Goal: Information Seeking & Learning: Learn about a topic

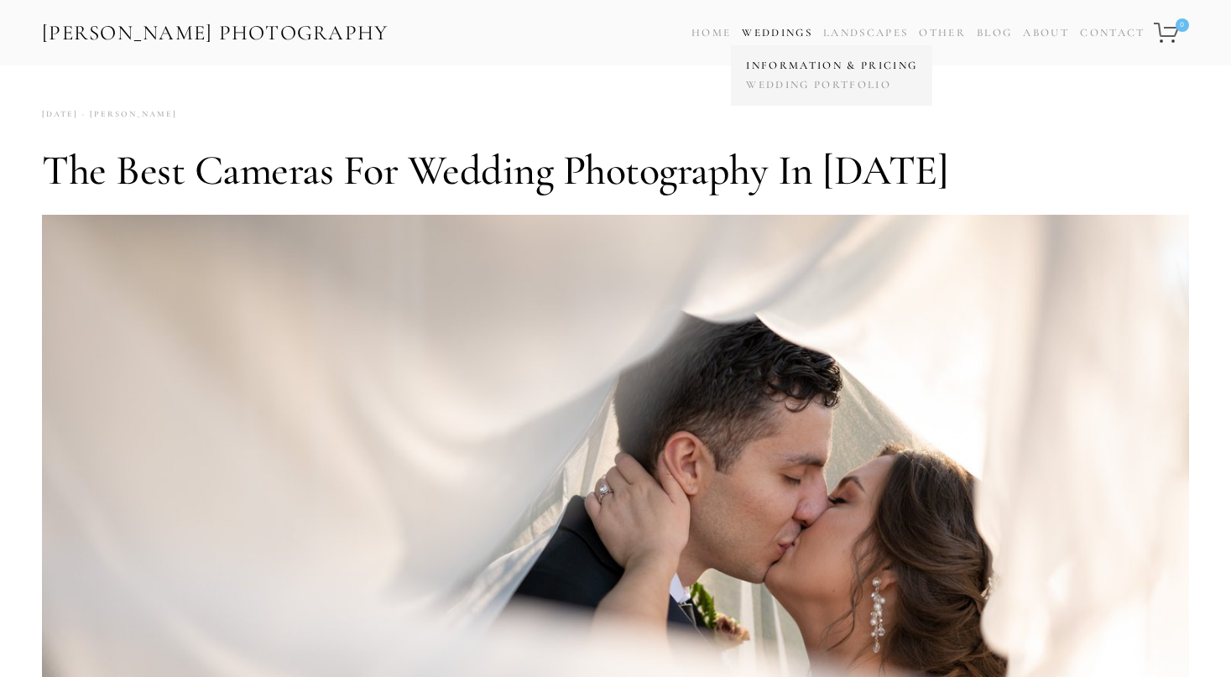
click at [774, 65] on link "Information & Pricing" at bounding box center [832, 65] width 180 height 19
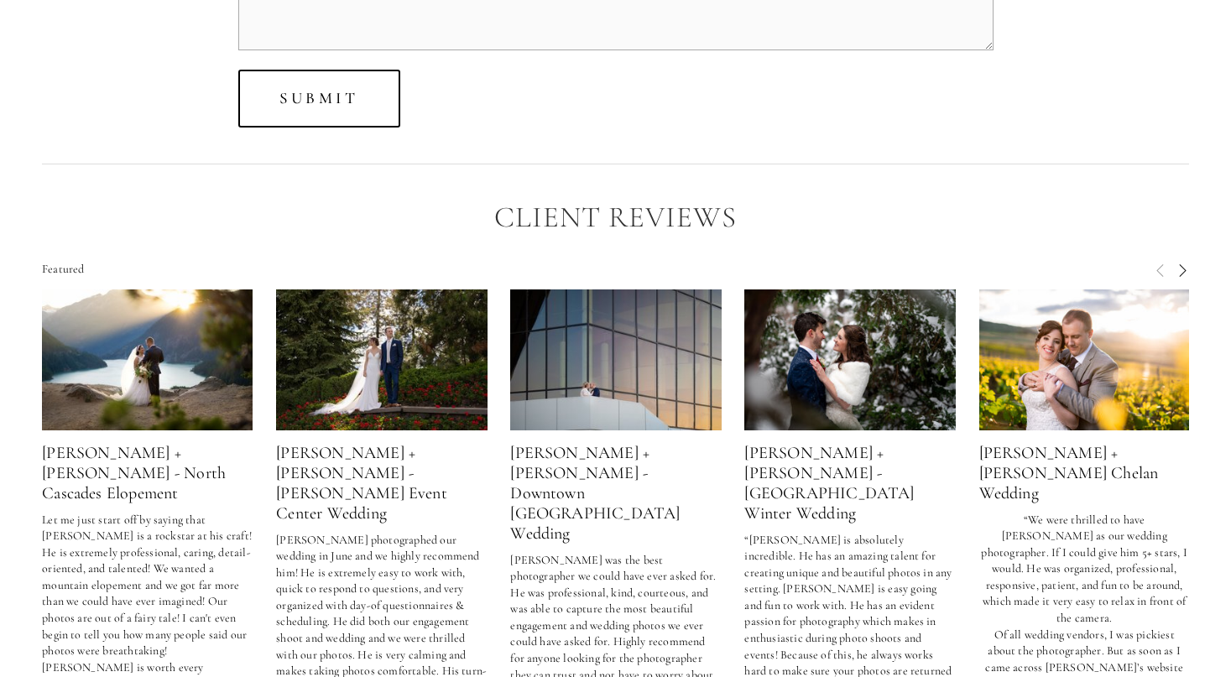
scroll to position [4365, 0]
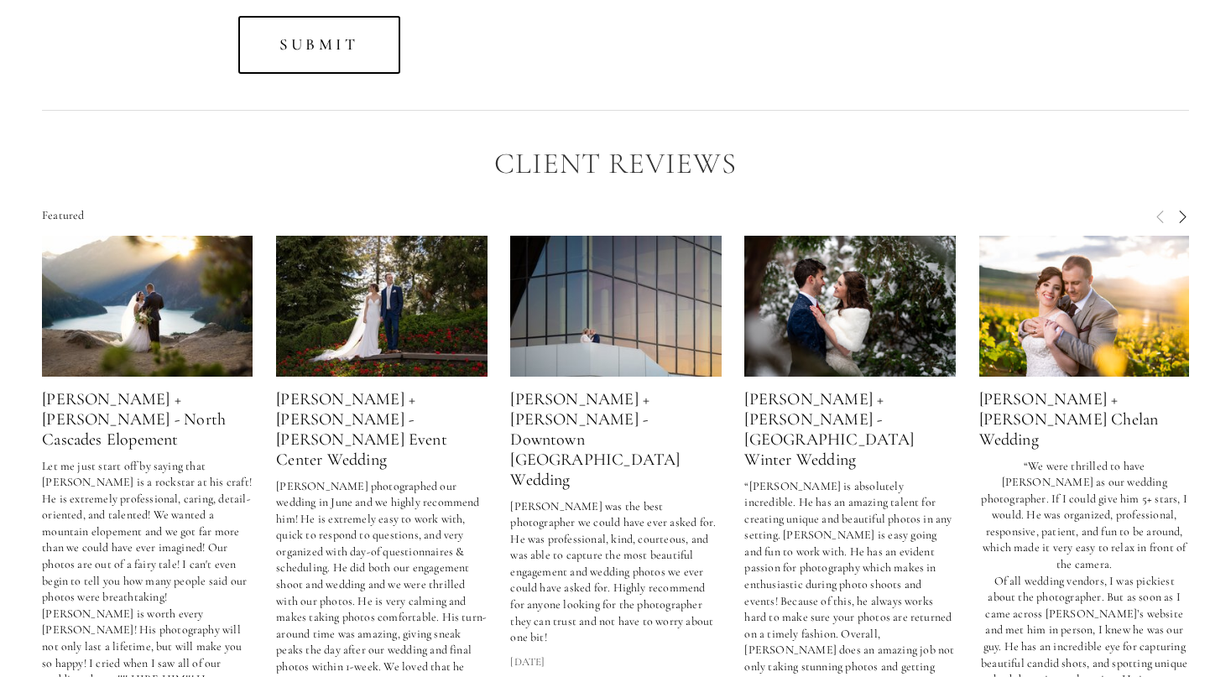
click at [153, 314] on img at bounding box center [148, 306] width 212 height 141
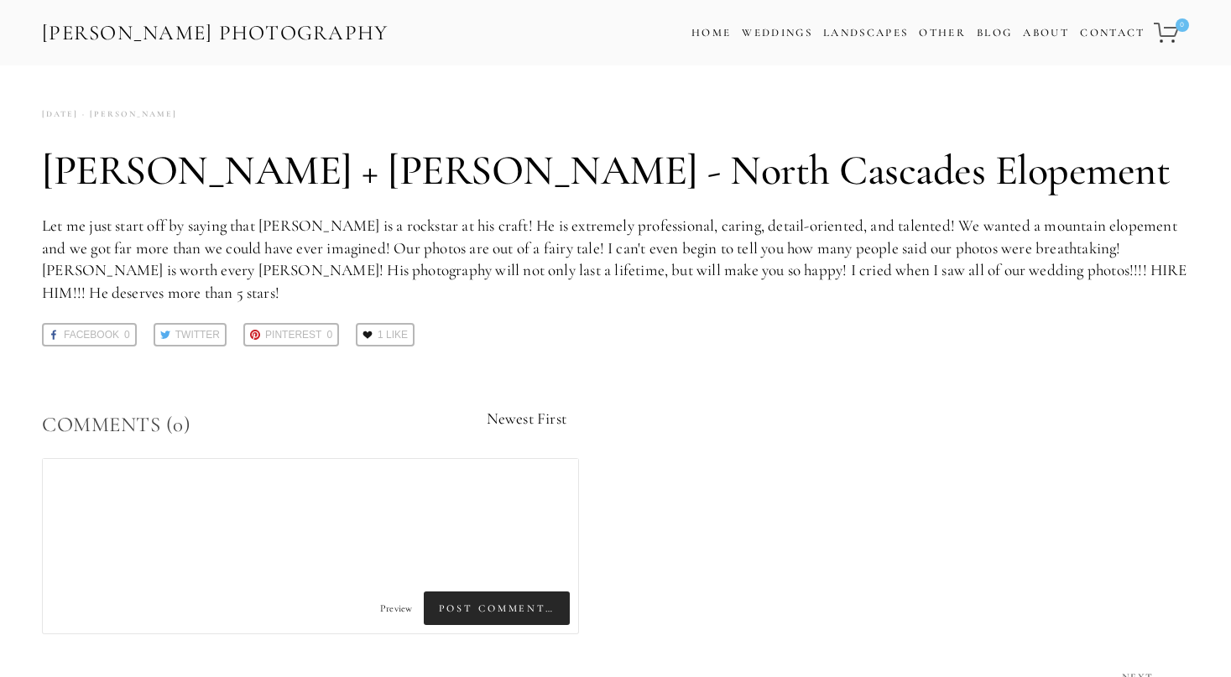
scroll to position [4365, 0]
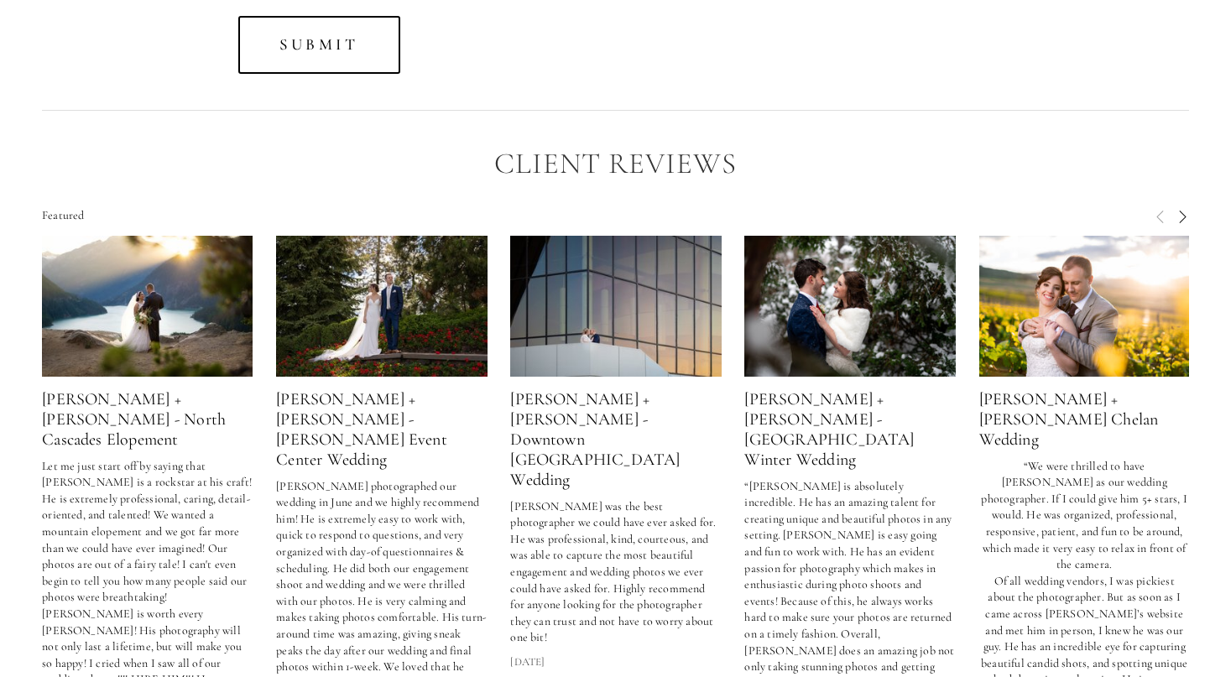
click at [381, 290] on img at bounding box center [382, 306] width 212 height 141
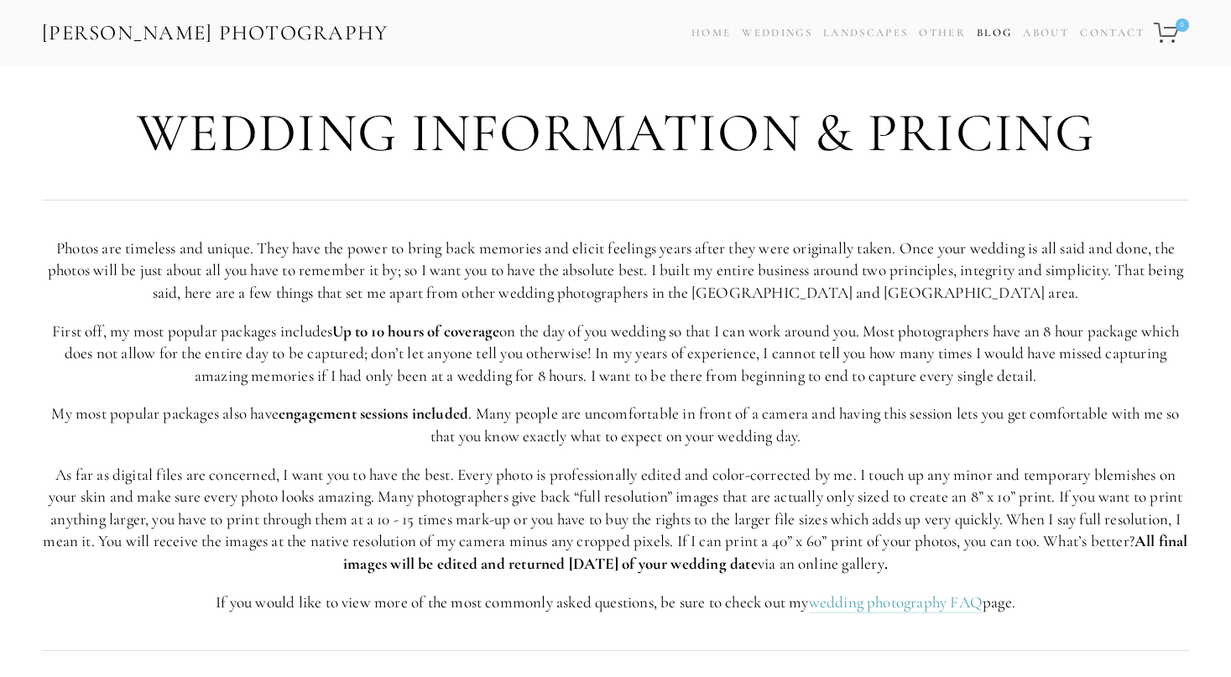
click at [995, 30] on link "Blog" at bounding box center [994, 33] width 35 height 24
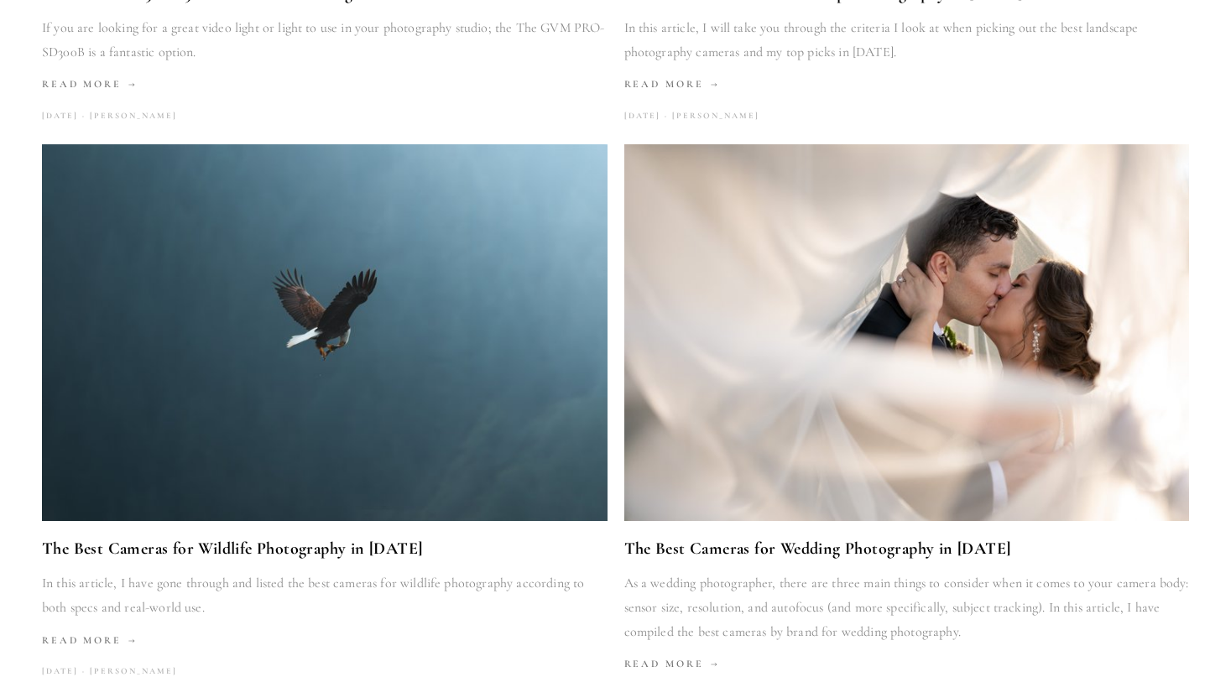
scroll to position [1931, 0]
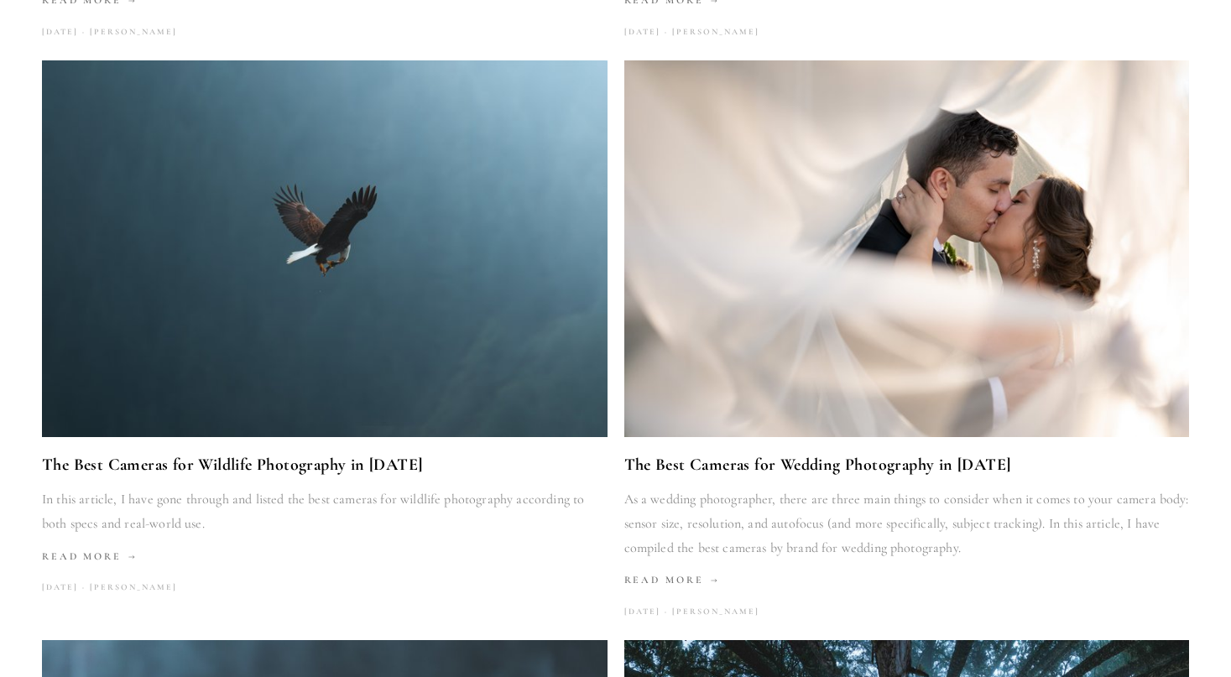
click at [789, 371] on img at bounding box center [907, 248] width 567 height 377
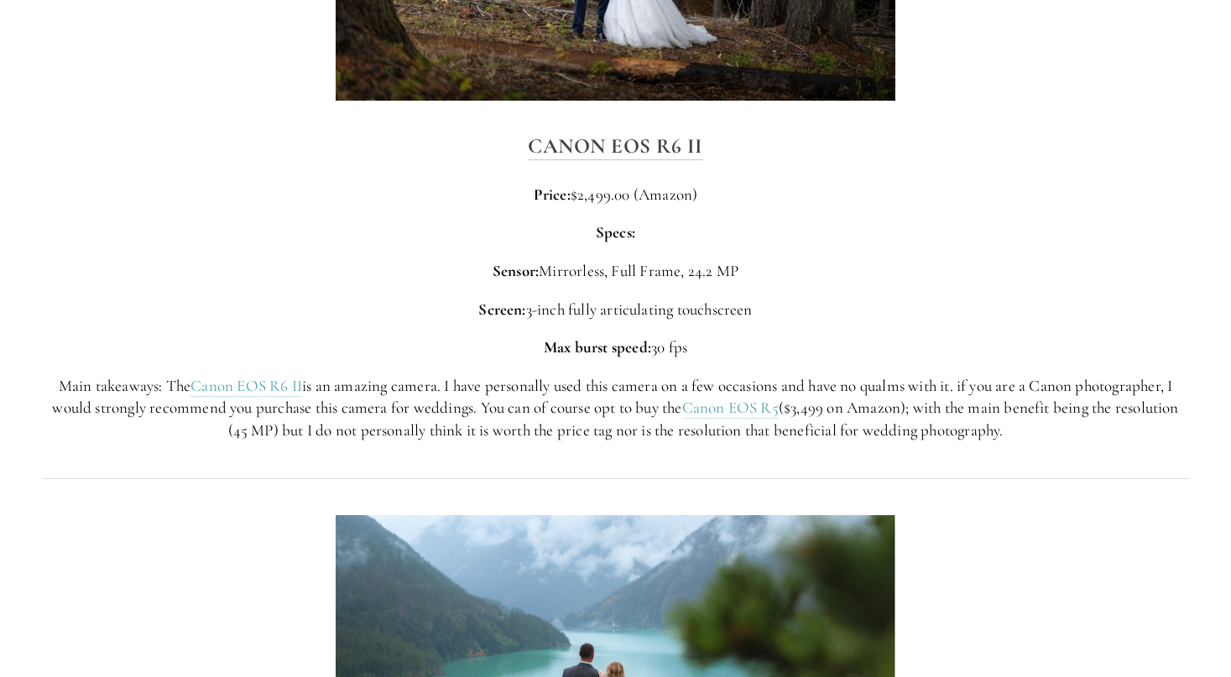
scroll to position [4113, 0]
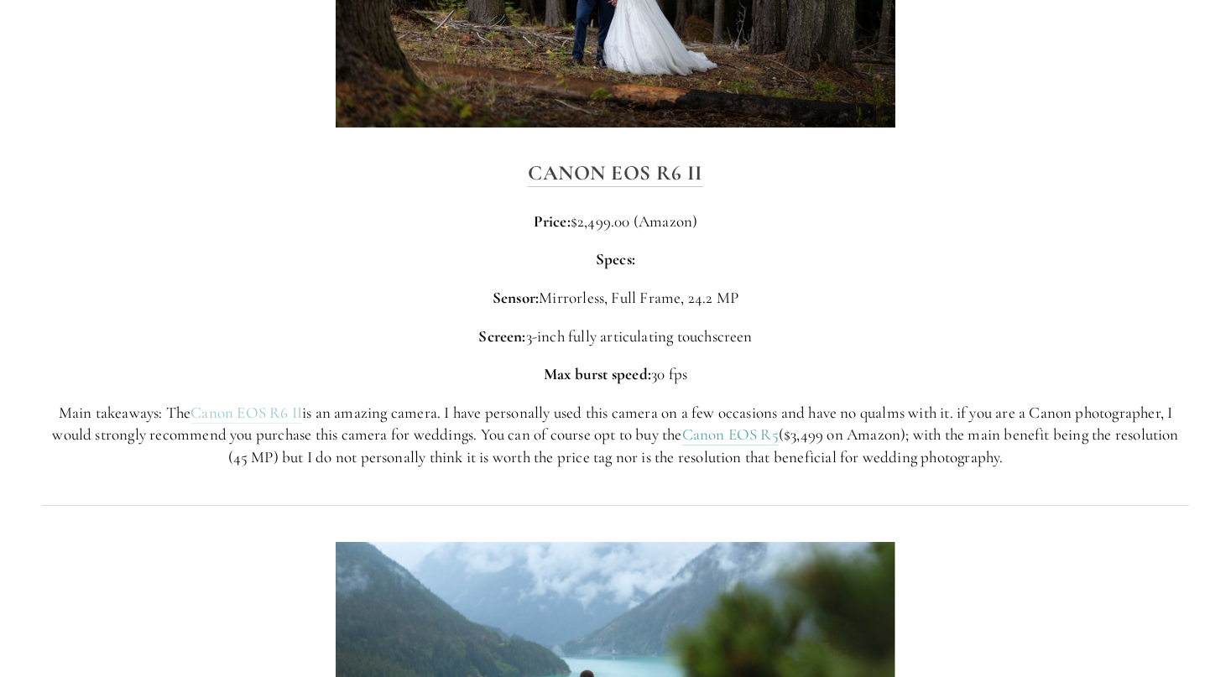
click at [249, 409] on link "Canon EOS R6 II" at bounding box center [247, 413] width 112 height 21
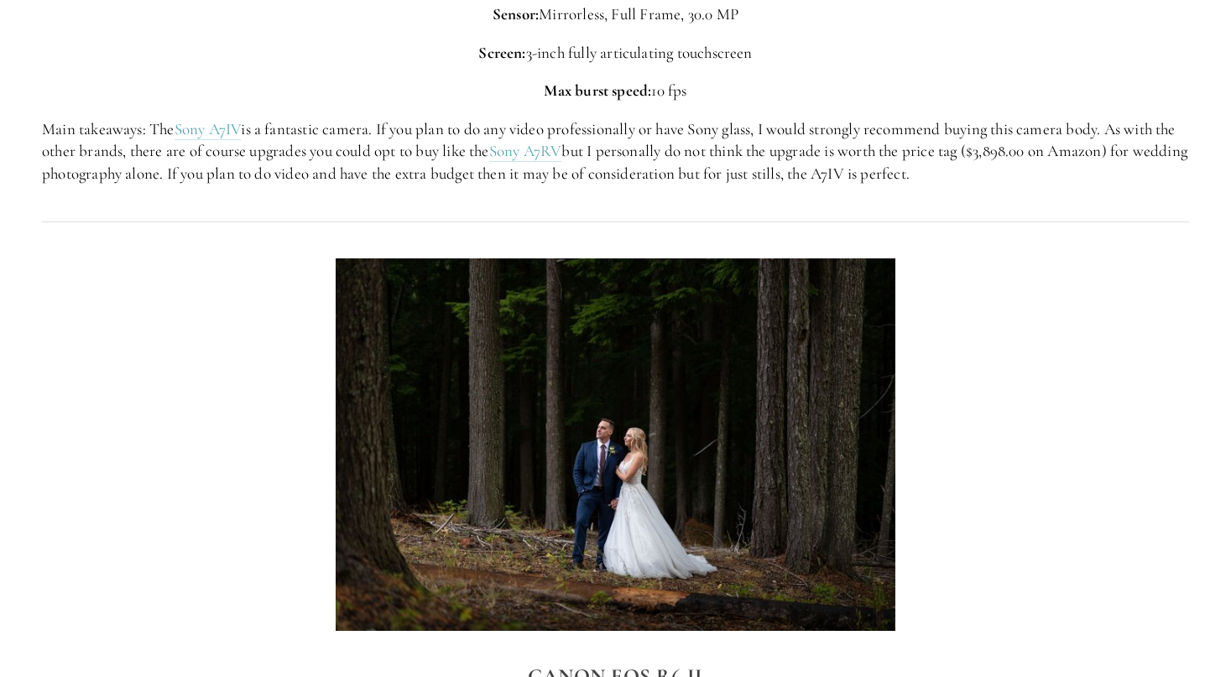
scroll to position [0, 0]
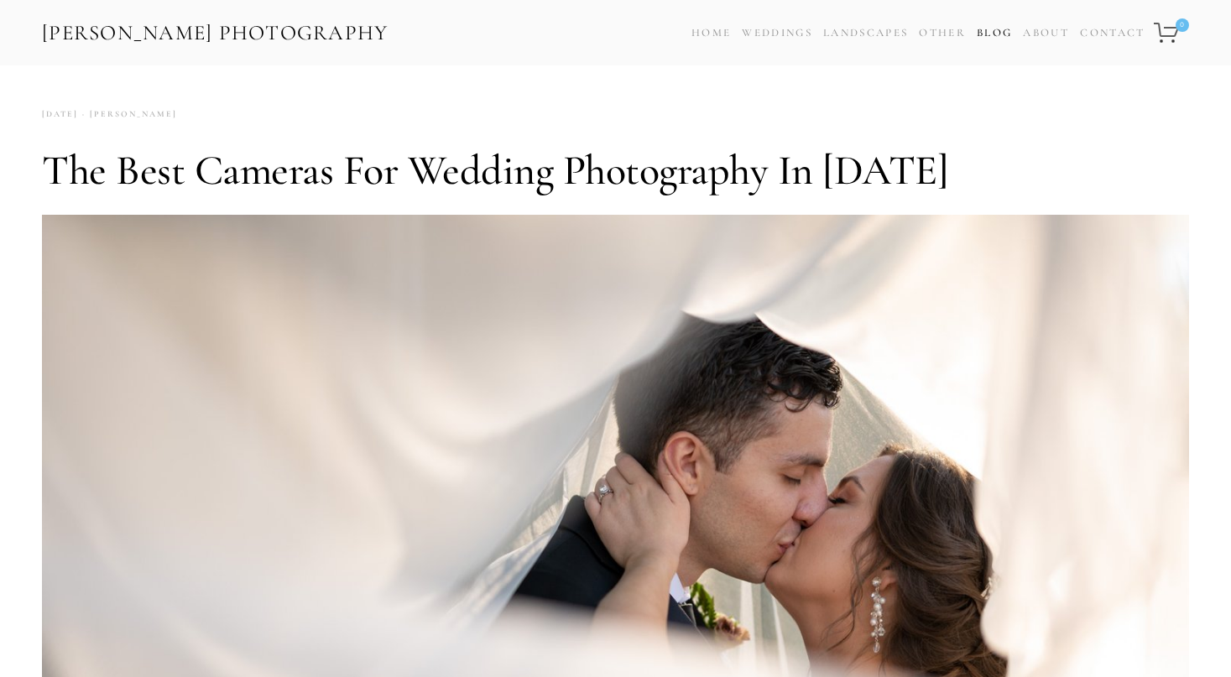
click at [990, 29] on link "Blog" at bounding box center [994, 33] width 35 height 24
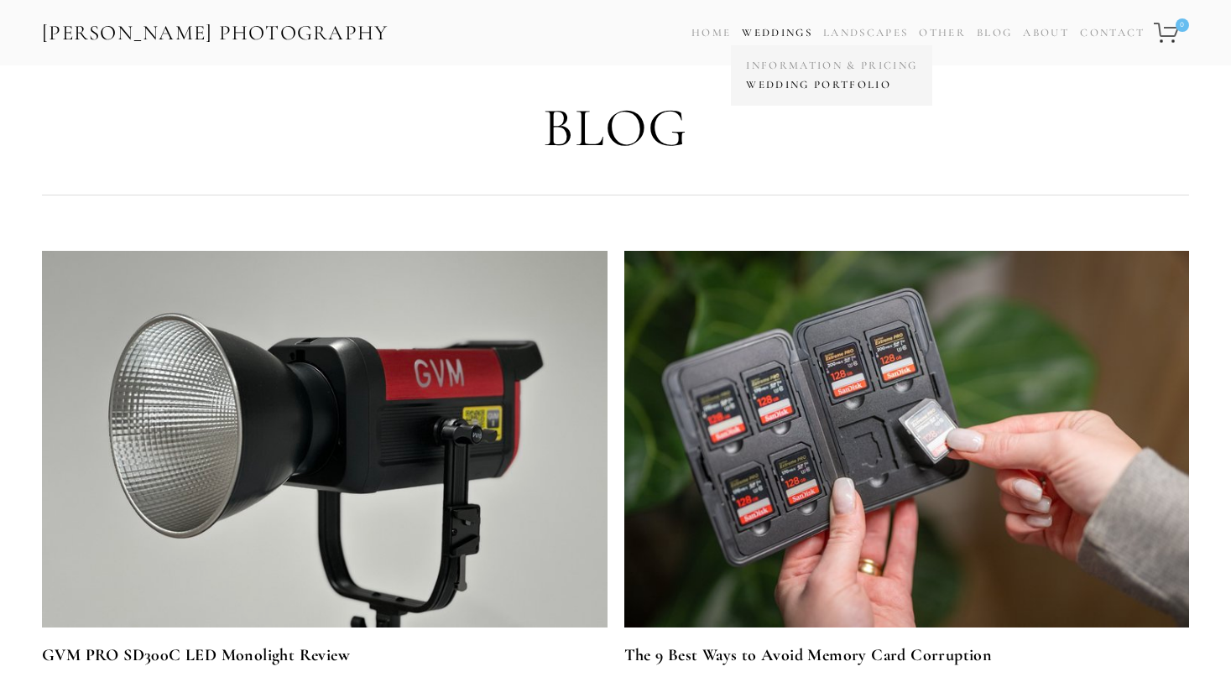
click at [766, 86] on link "Wedding Portfolio" at bounding box center [832, 85] width 180 height 19
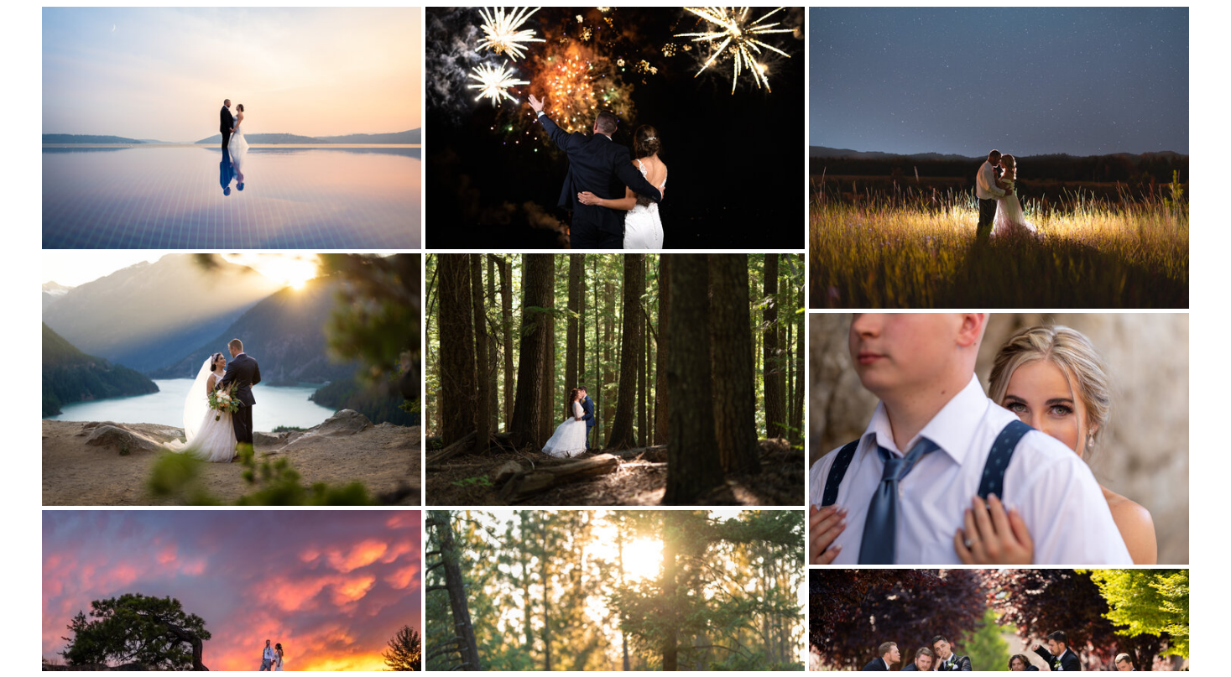
scroll to position [588, 0]
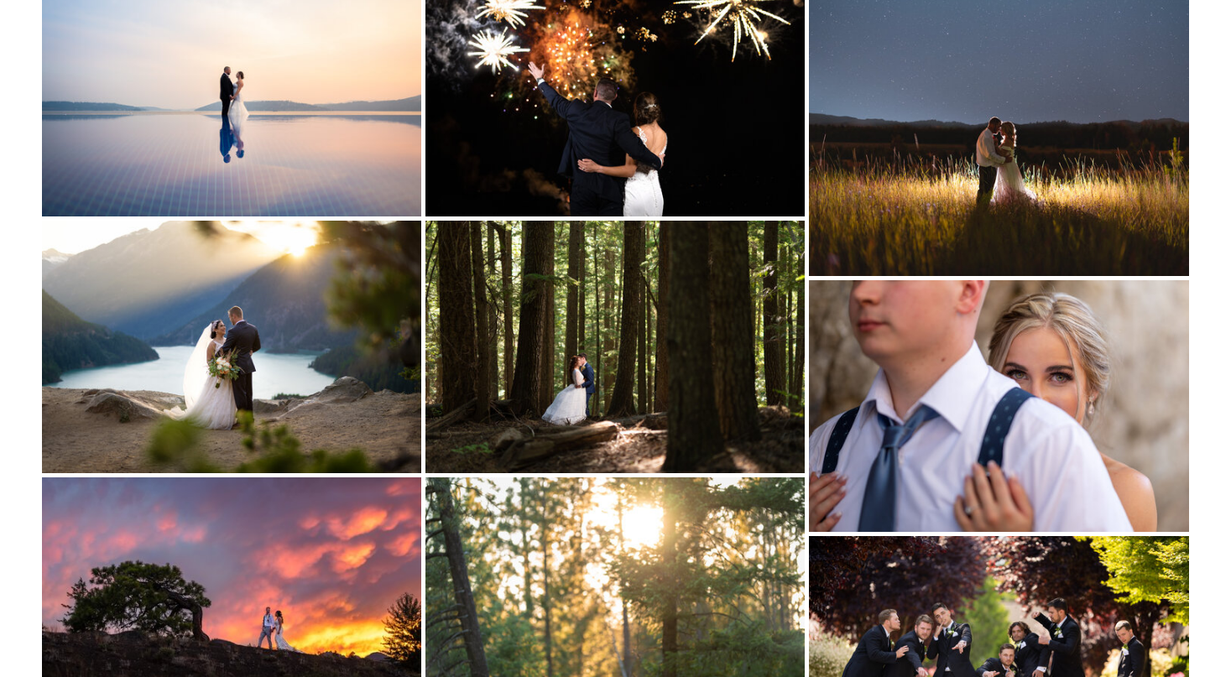
click at [283, 275] on img at bounding box center [231, 347] width 379 height 253
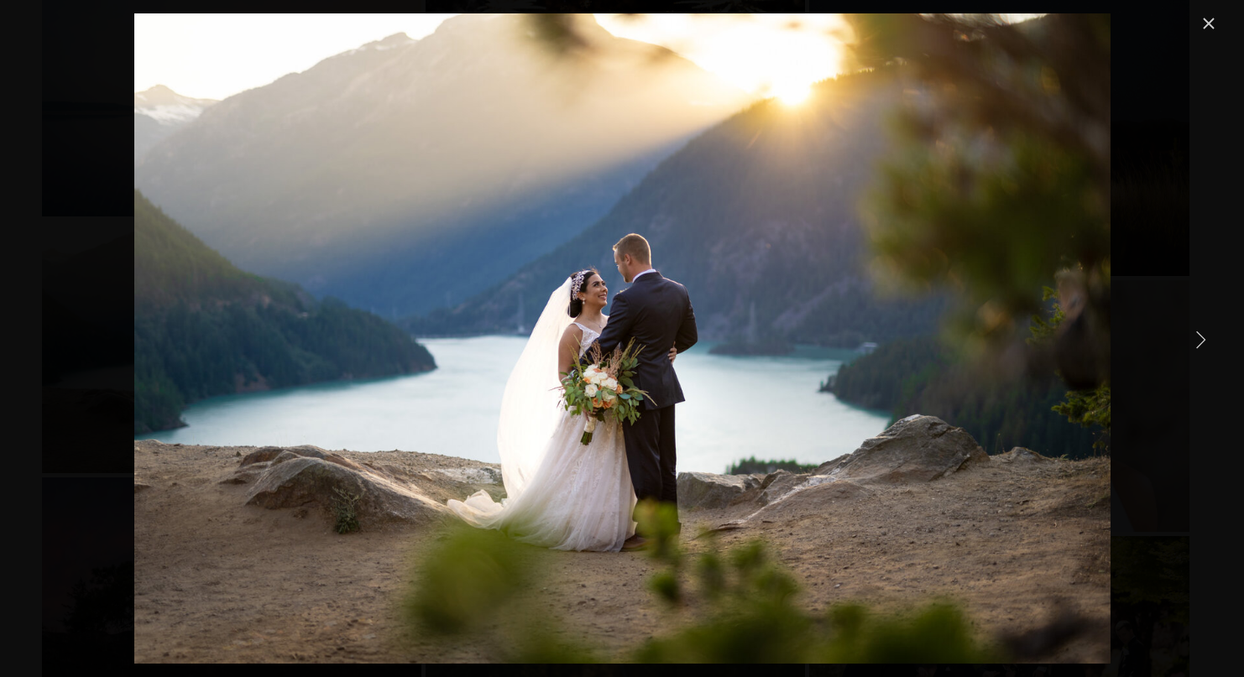
click at [1206, 347] on link "Next Item" at bounding box center [1200, 339] width 37 height 37
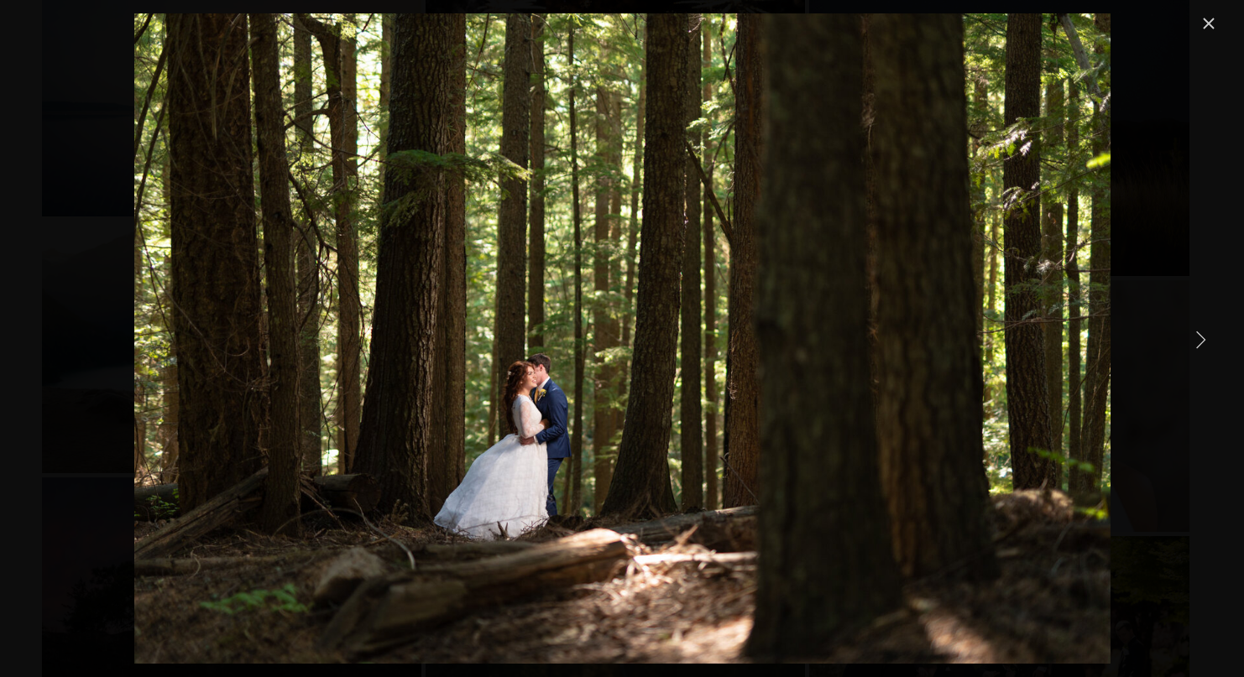
click at [1206, 347] on link "Next Item" at bounding box center [1200, 339] width 37 height 37
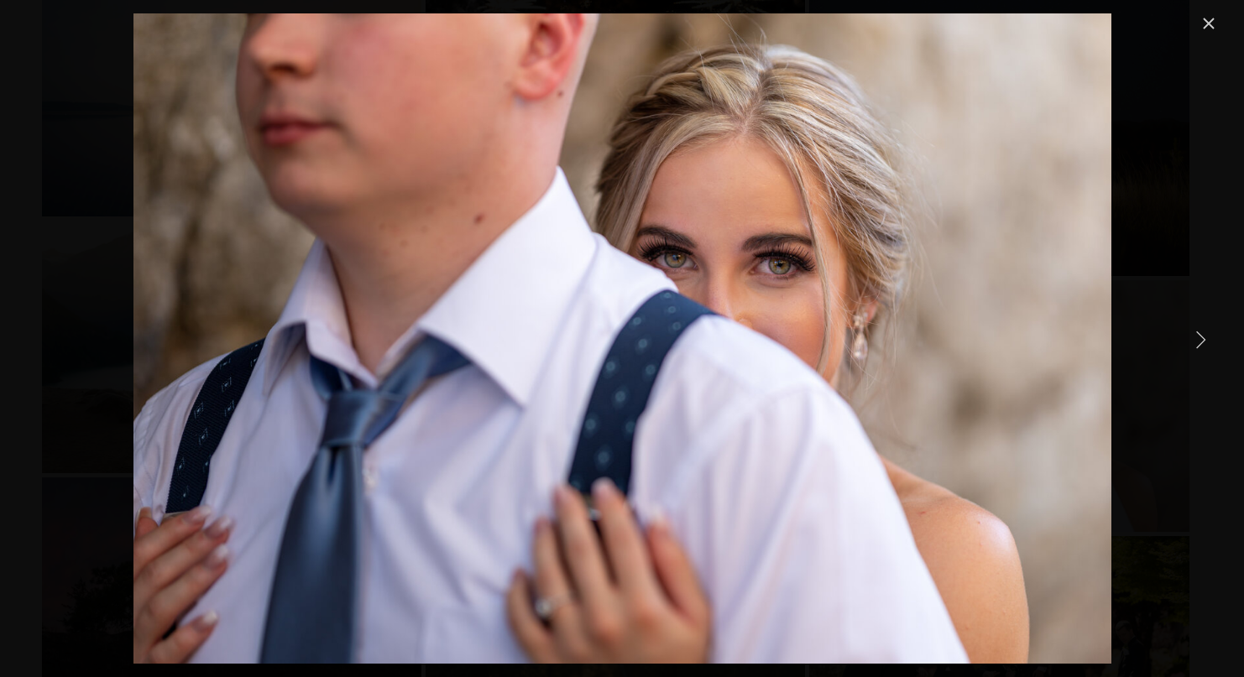
click at [1206, 347] on link "Next Item" at bounding box center [1200, 339] width 37 height 37
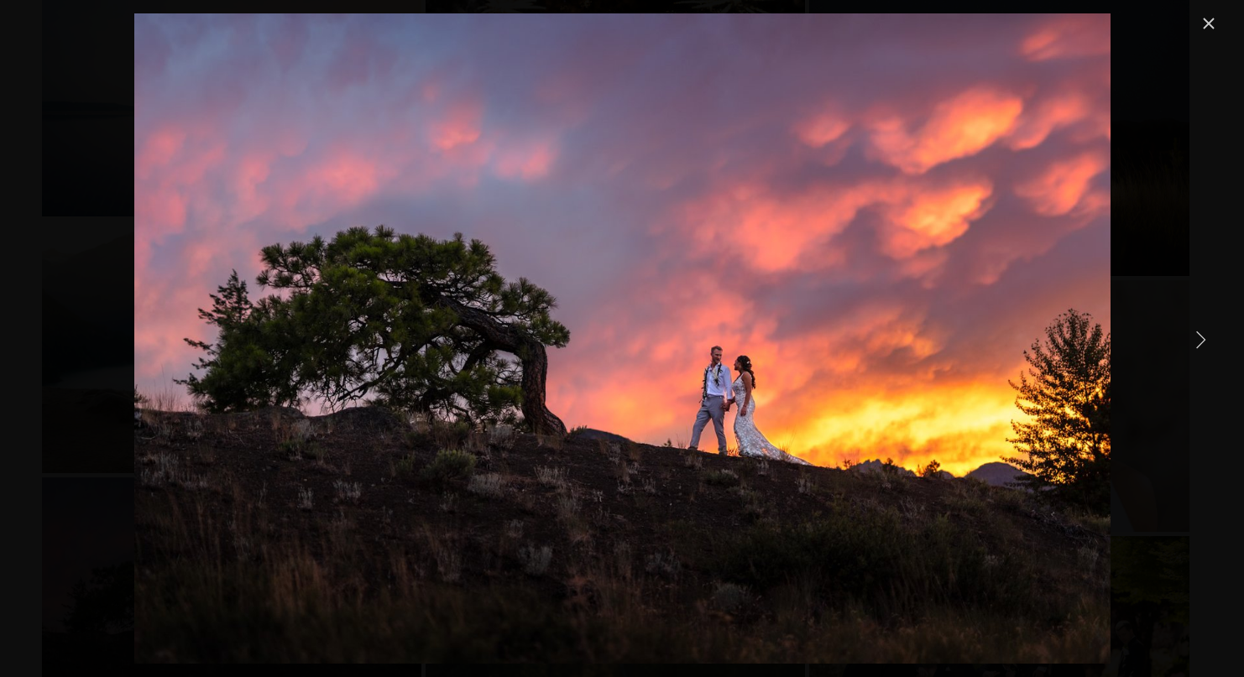
click at [1206, 347] on link "Next Item" at bounding box center [1200, 339] width 37 height 37
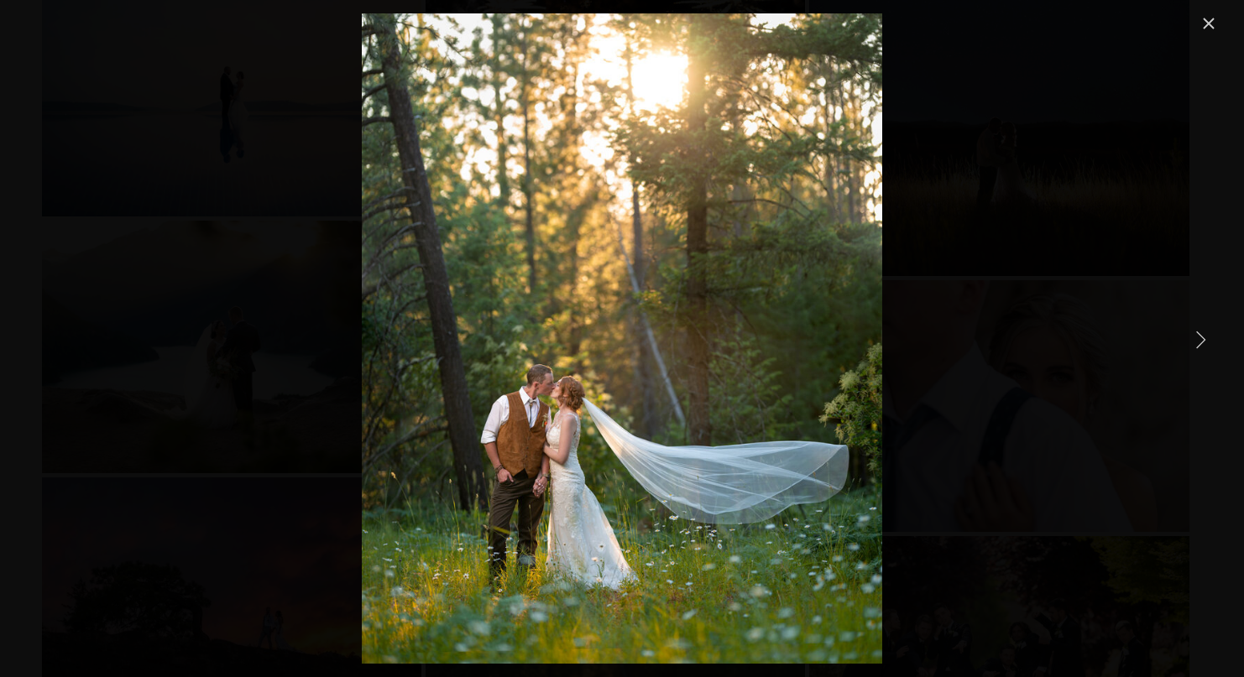
click at [1206, 347] on link "Next Item" at bounding box center [1200, 339] width 37 height 37
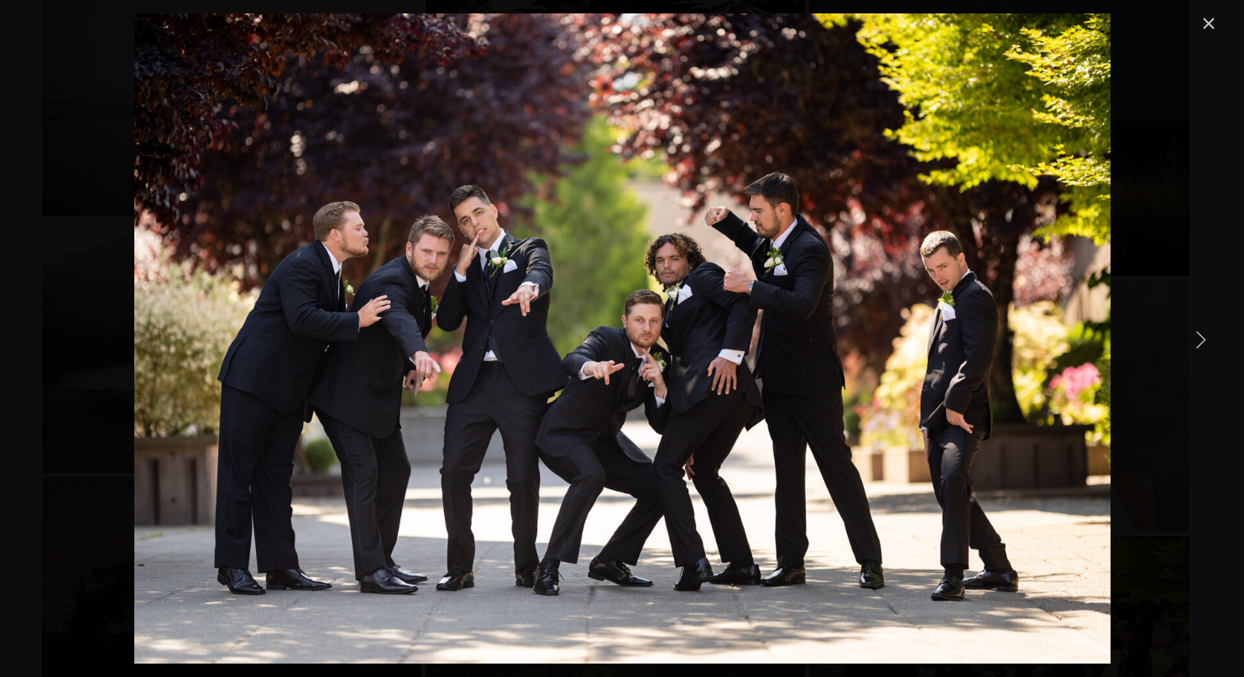
click at [1206, 347] on link "Next Item" at bounding box center [1200, 339] width 37 height 37
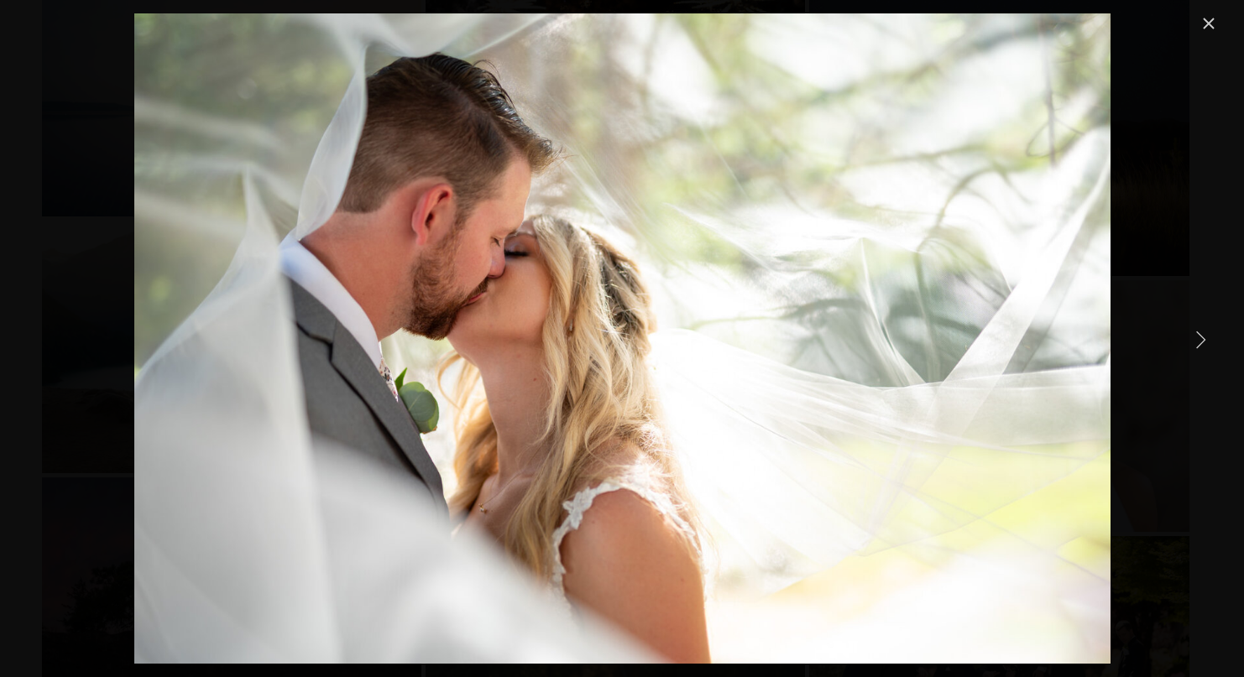
click at [1206, 347] on link "Next Item" at bounding box center [1200, 339] width 37 height 37
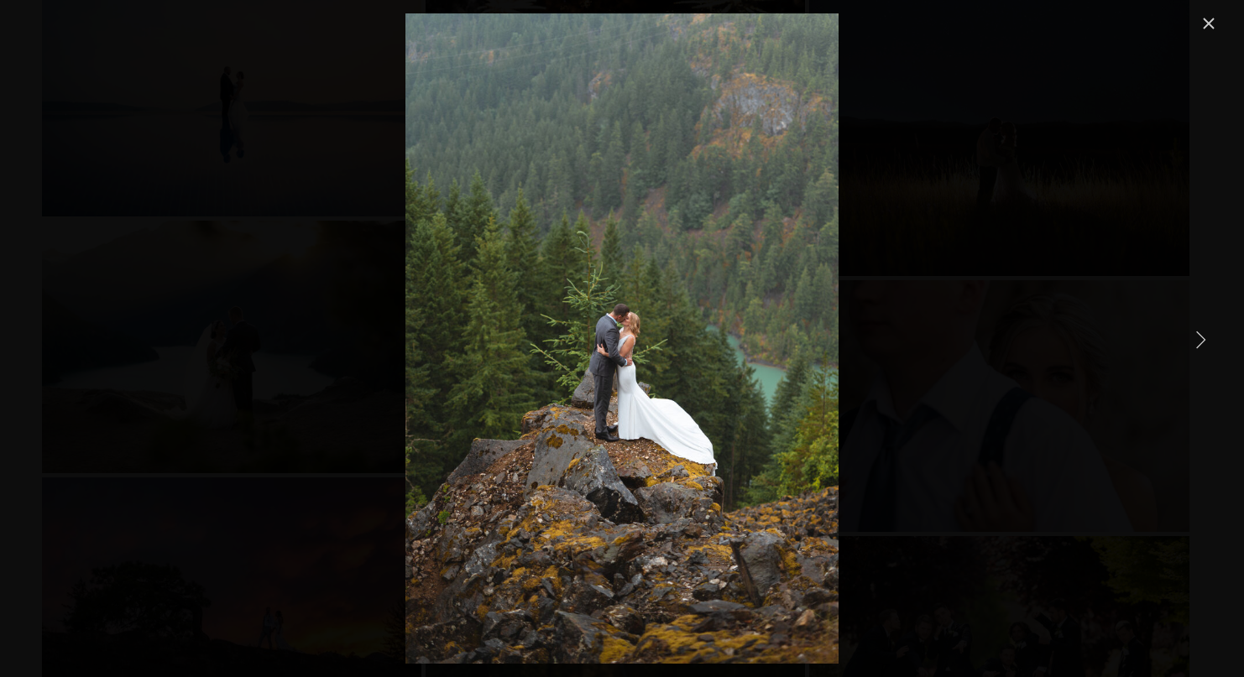
click at [1206, 347] on link "Next Item" at bounding box center [1200, 339] width 37 height 37
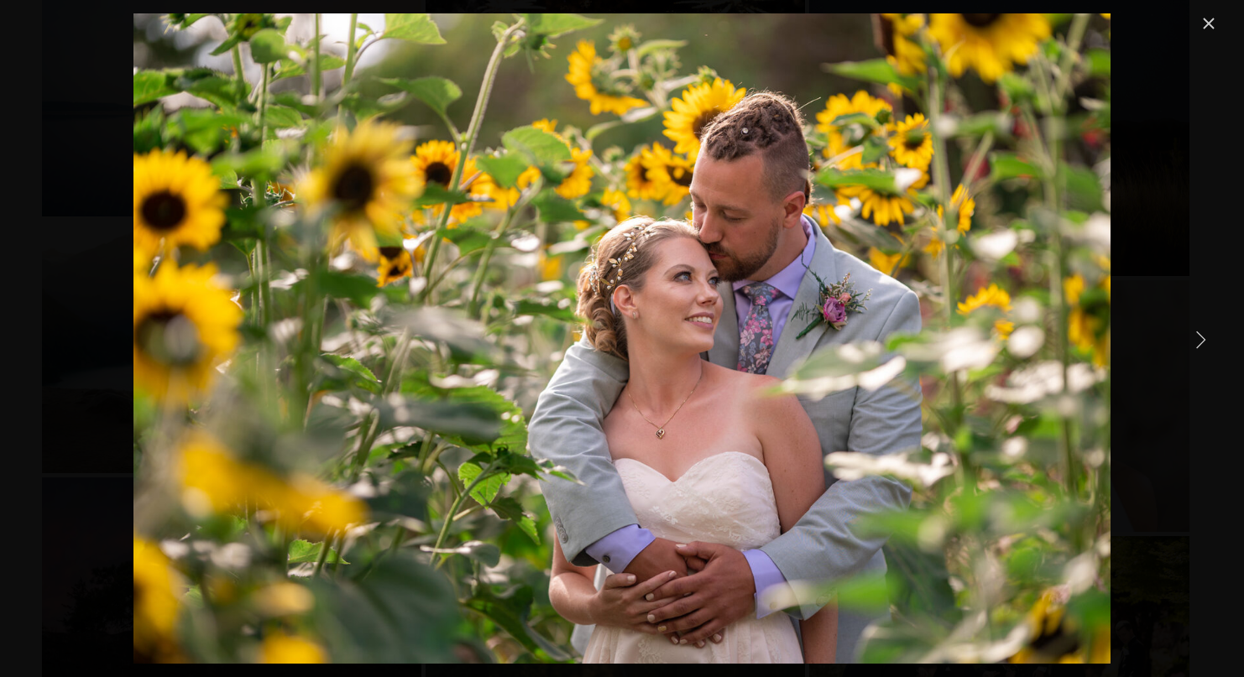
click at [1206, 347] on link "Next Item" at bounding box center [1200, 339] width 37 height 37
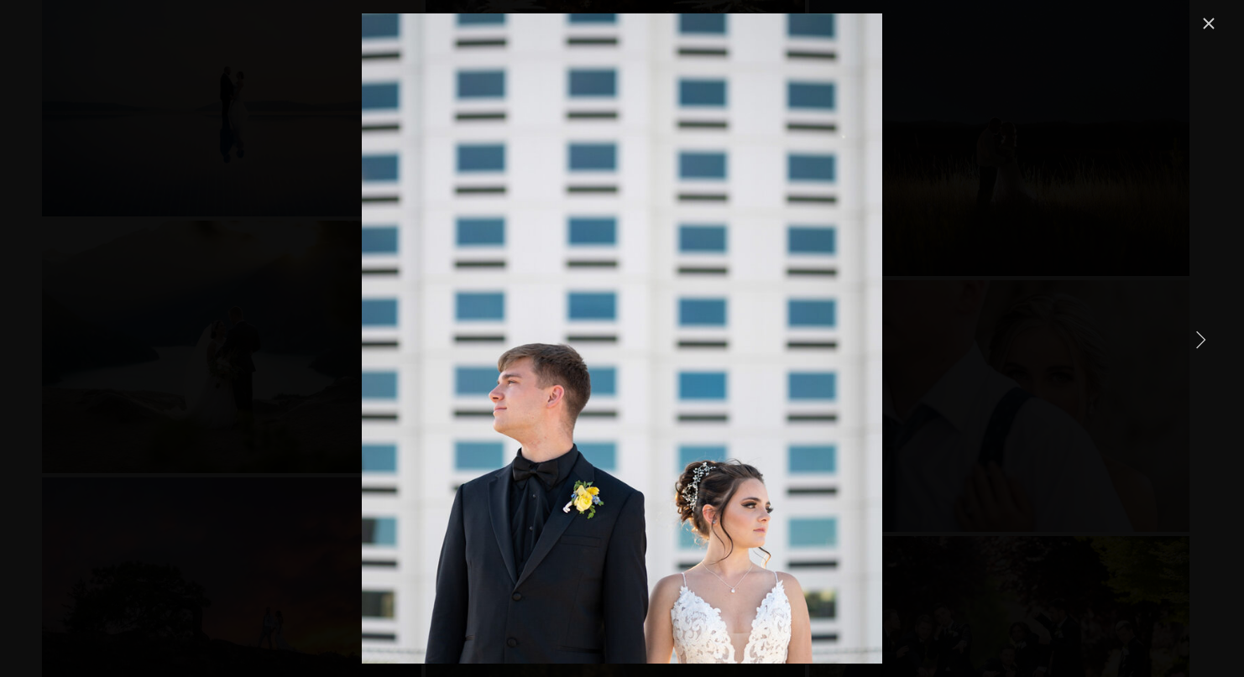
click at [1206, 347] on link "Next Item" at bounding box center [1200, 339] width 37 height 37
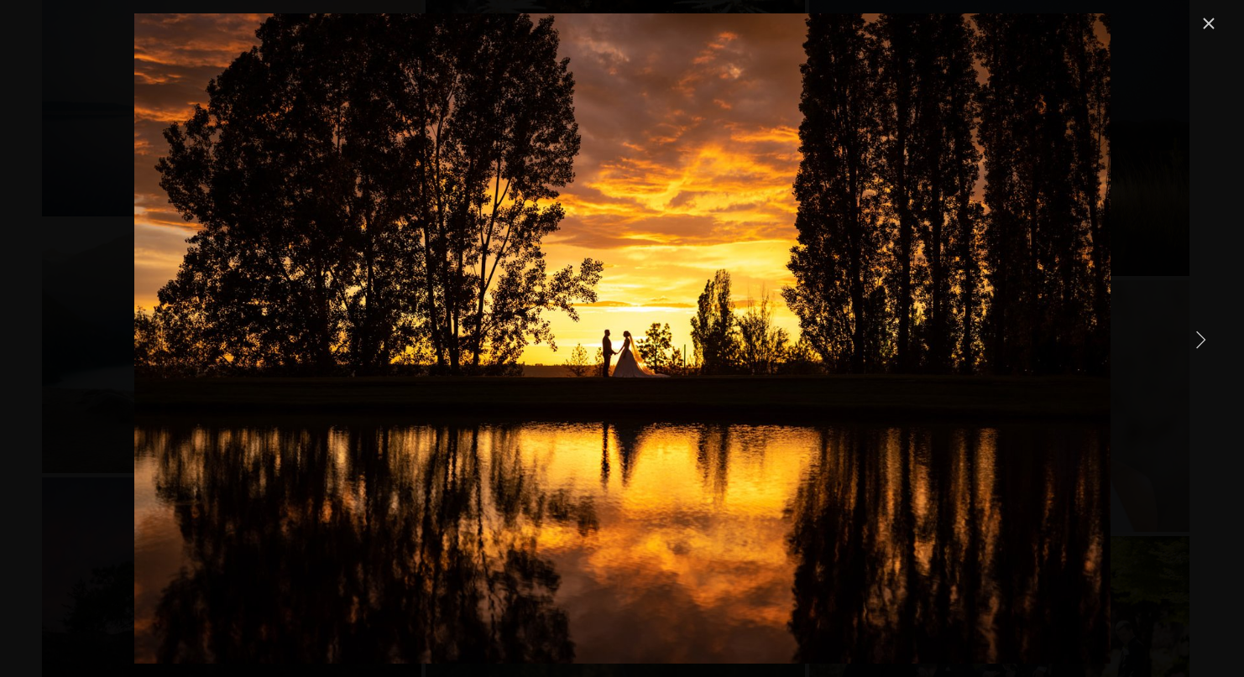
click at [1206, 347] on link "Next Item" at bounding box center [1200, 339] width 37 height 37
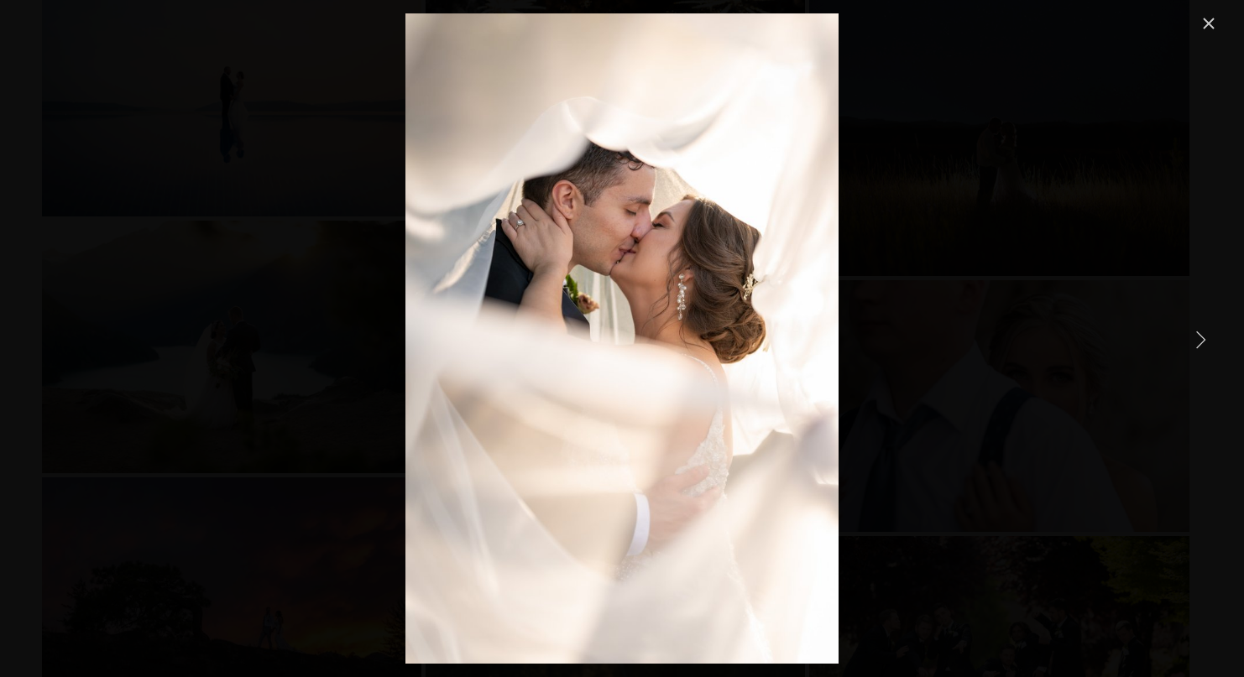
click at [1210, 355] on link "Next Item" at bounding box center [1200, 339] width 37 height 37
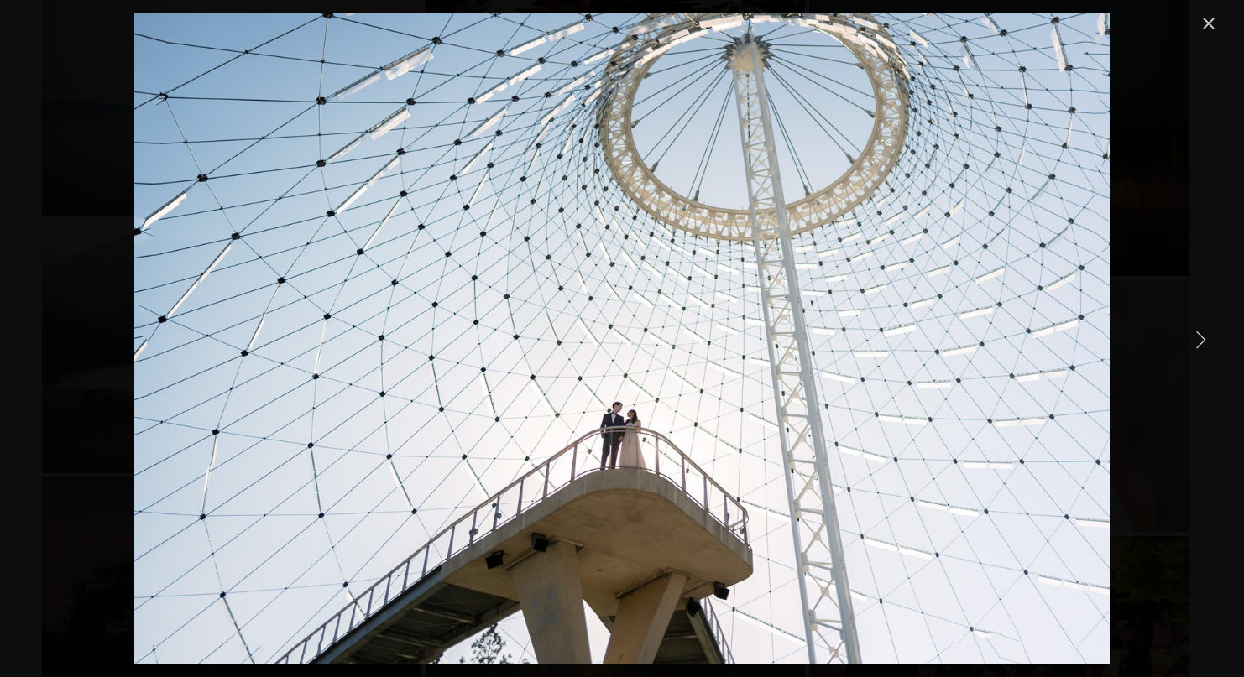
click at [1210, 355] on link "Next Item" at bounding box center [1200, 339] width 37 height 37
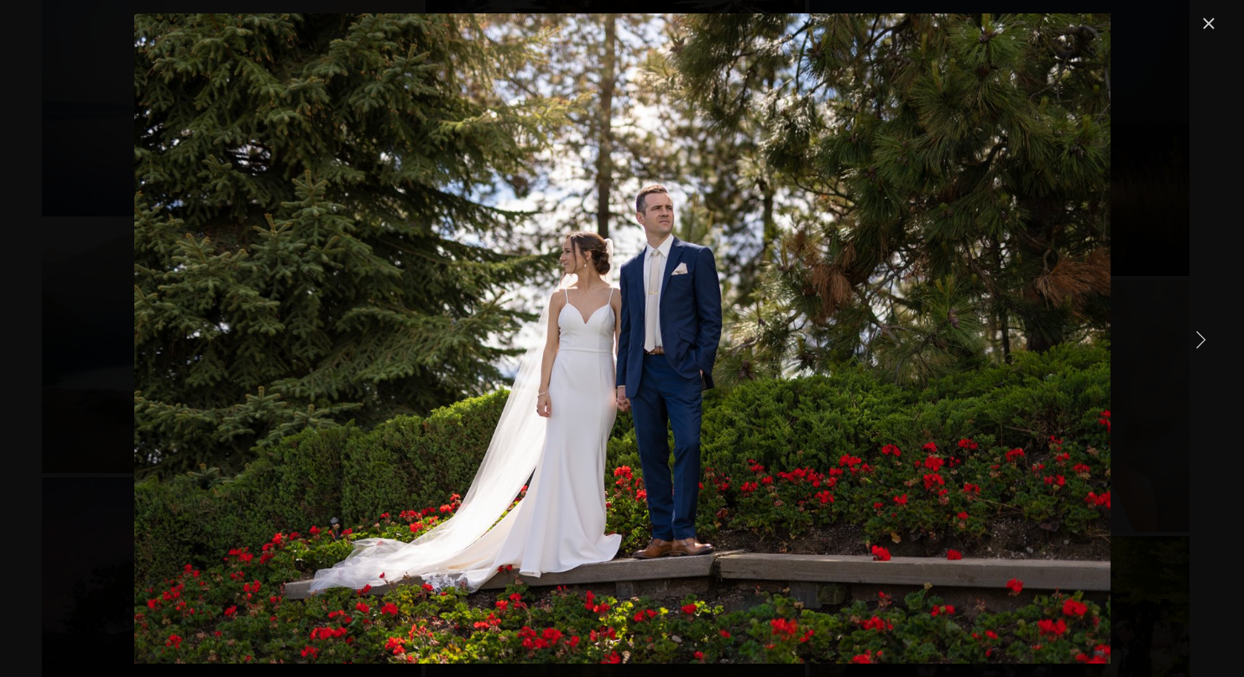
click at [1210, 355] on link "Next Item" at bounding box center [1200, 339] width 37 height 37
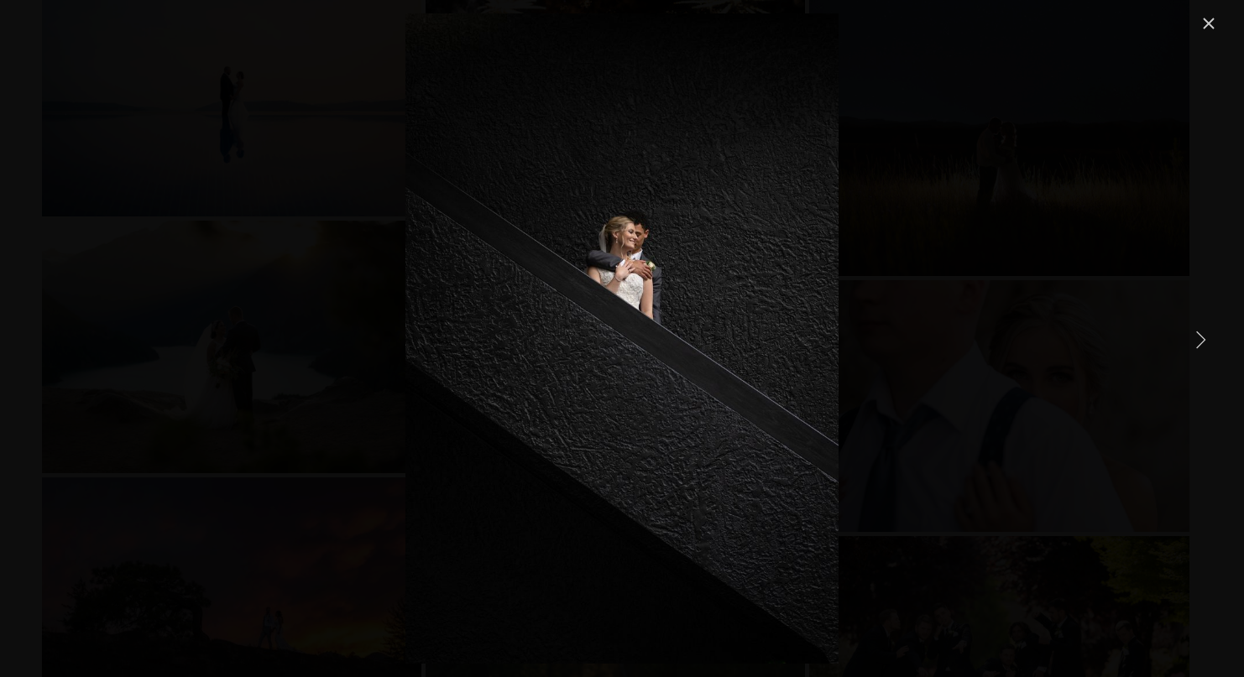
click at [1210, 355] on link "Next Item" at bounding box center [1200, 339] width 37 height 37
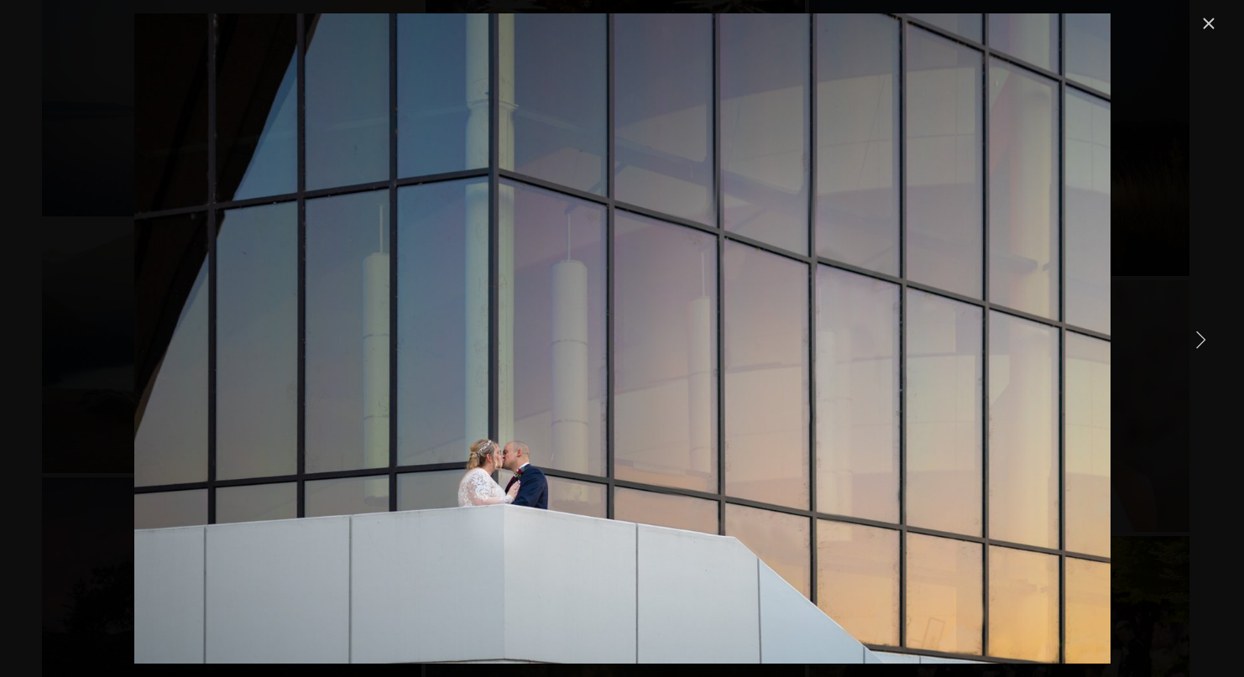
click at [1210, 355] on link "Next Item" at bounding box center [1200, 339] width 37 height 37
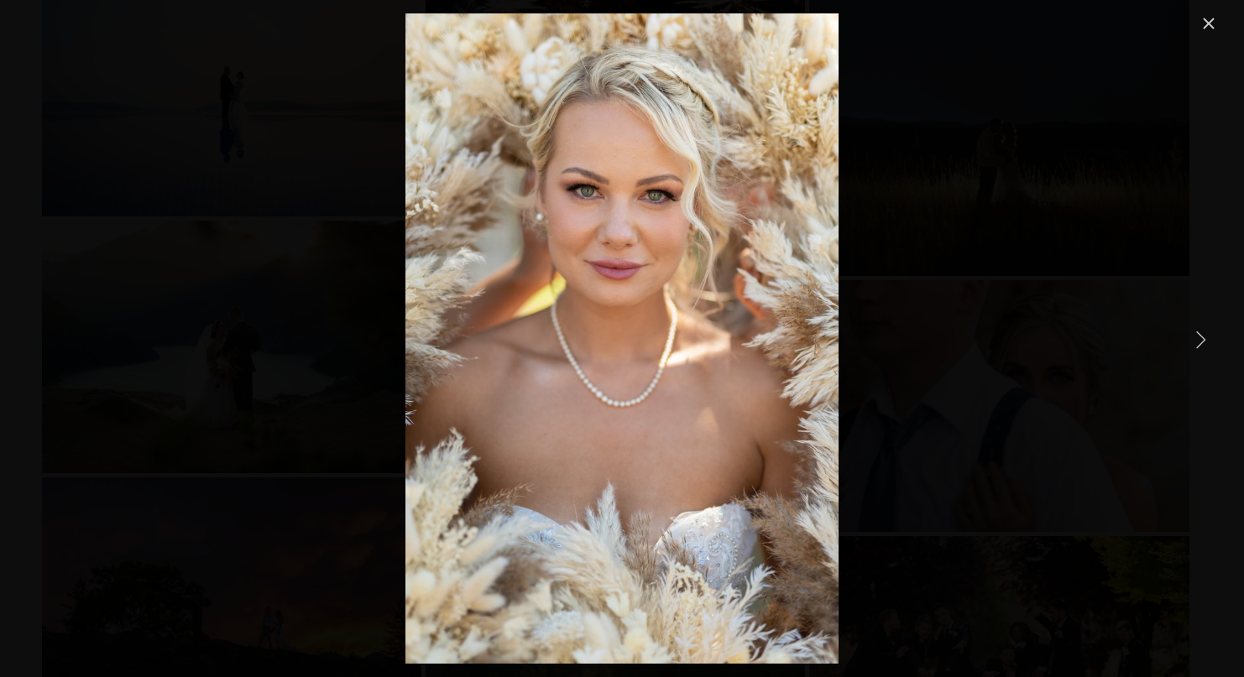
click at [1210, 355] on link "Next Item" at bounding box center [1200, 339] width 37 height 37
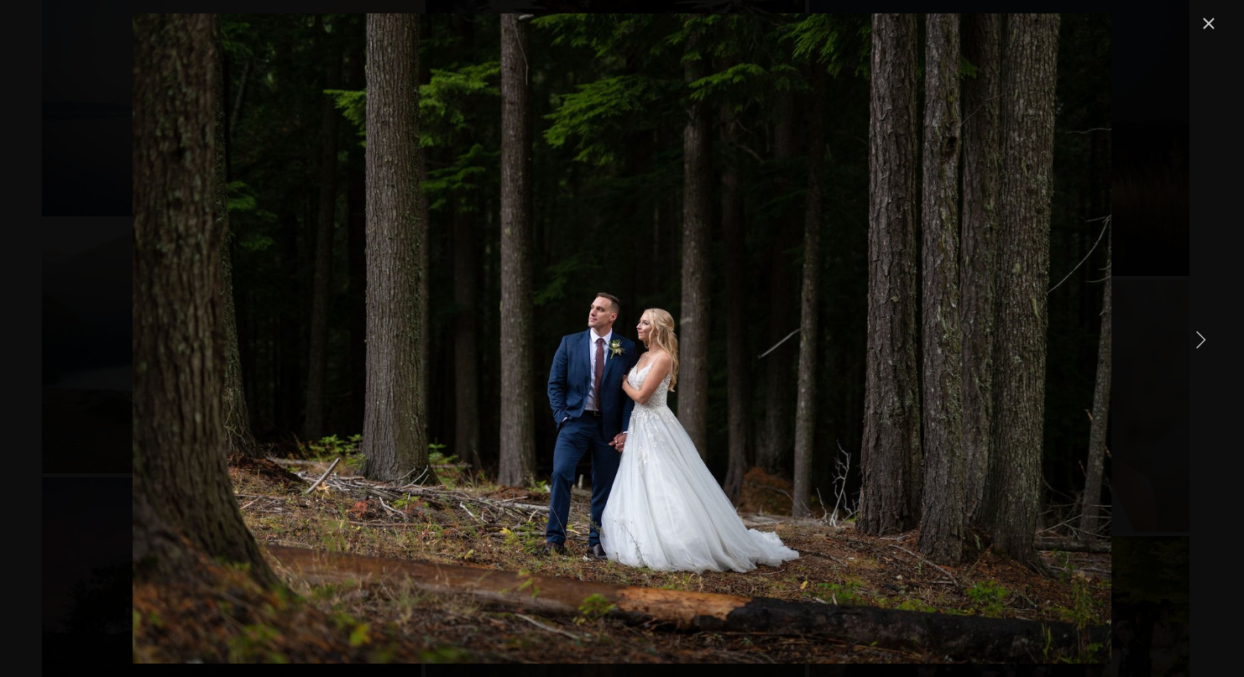
click at [1210, 355] on link "Next Item" at bounding box center [1200, 339] width 37 height 37
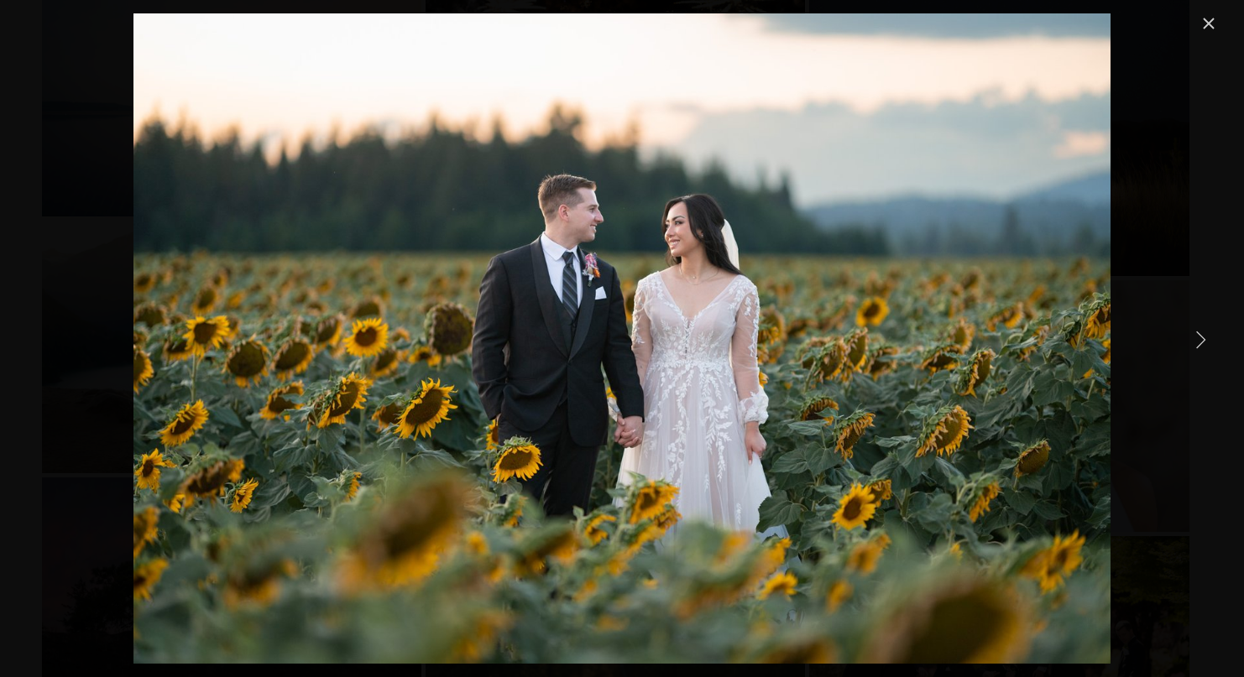
click at [1210, 355] on link "Next Item" at bounding box center [1200, 339] width 37 height 37
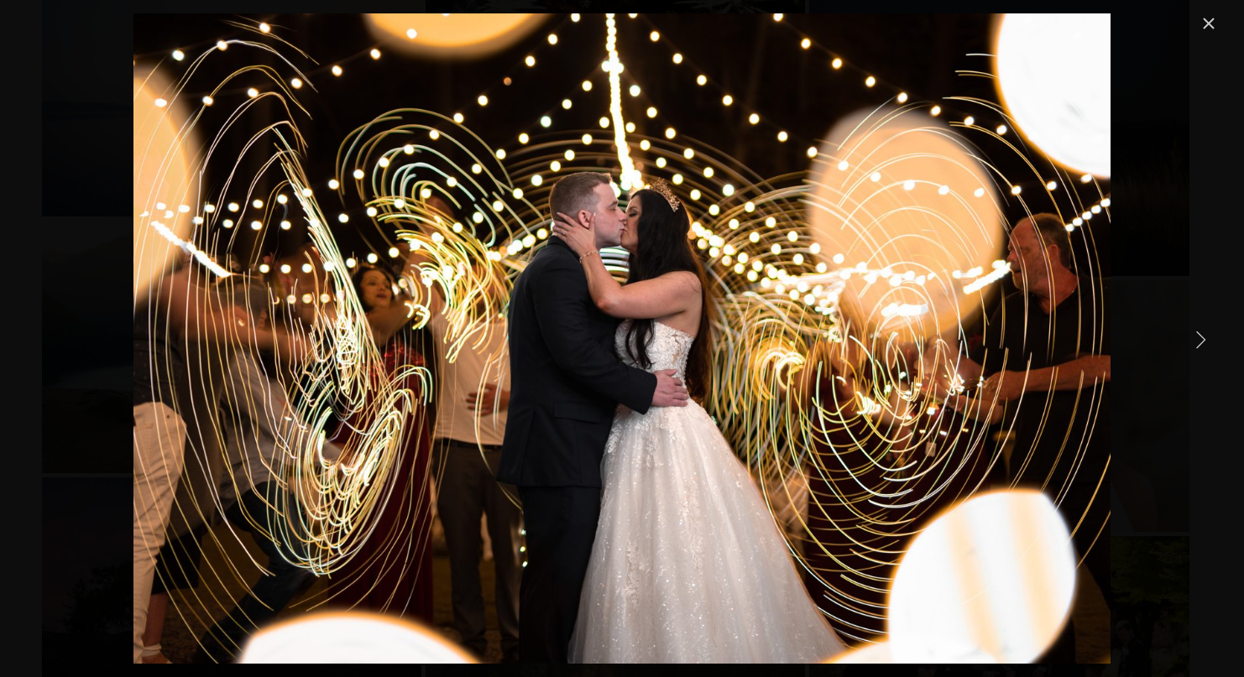
click at [1210, 355] on link "Next Item" at bounding box center [1200, 339] width 37 height 37
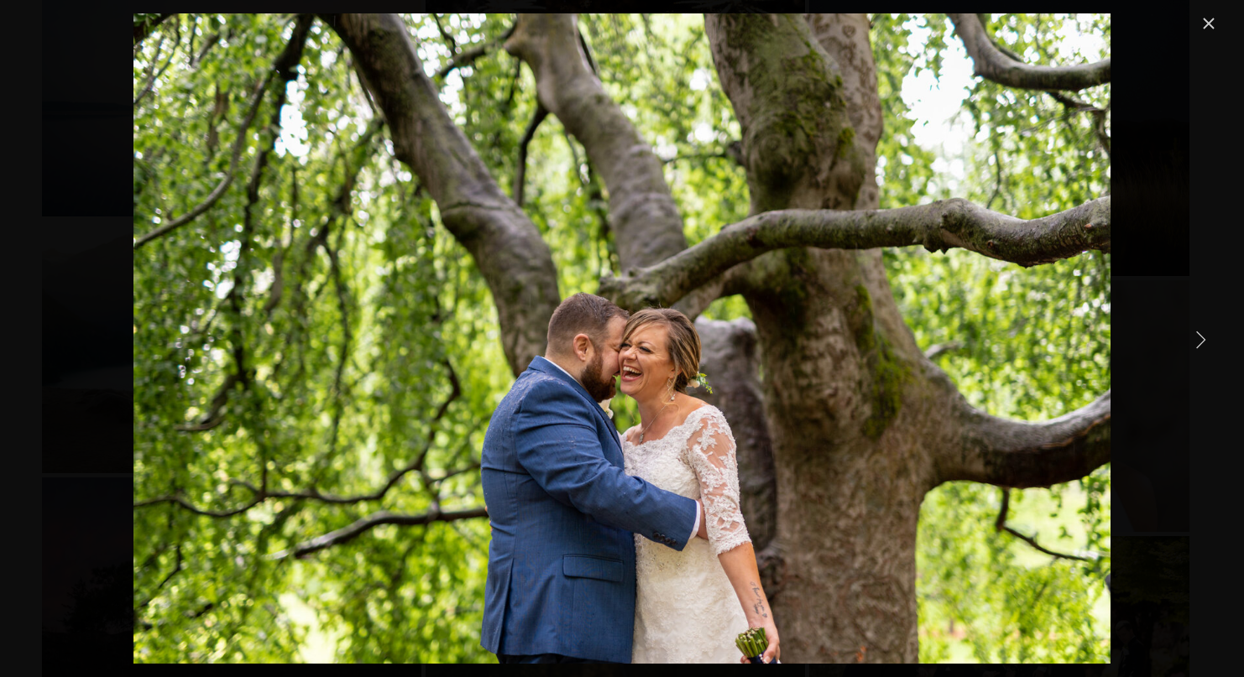
click at [1210, 355] on link "Next Item" at bounding box center [1200, 339] width 37 height 37
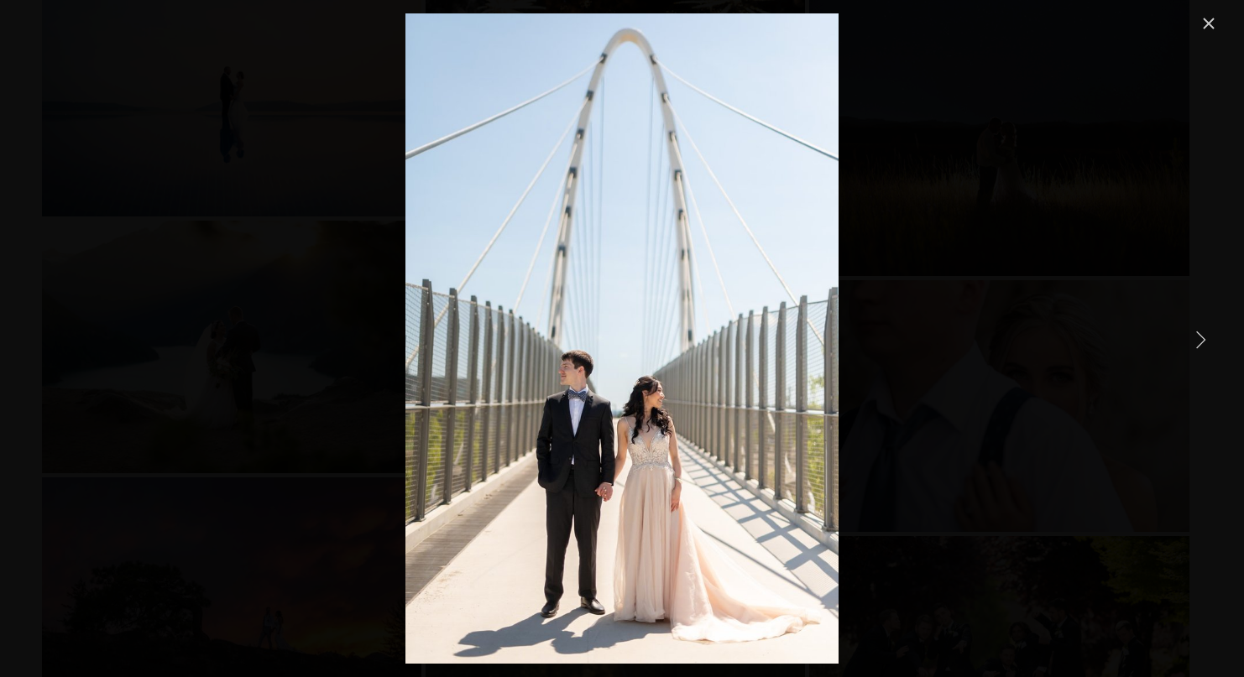
click at [1210, 355] on link "Next Item" at bounding box center [1200, 339] width 37 height 37
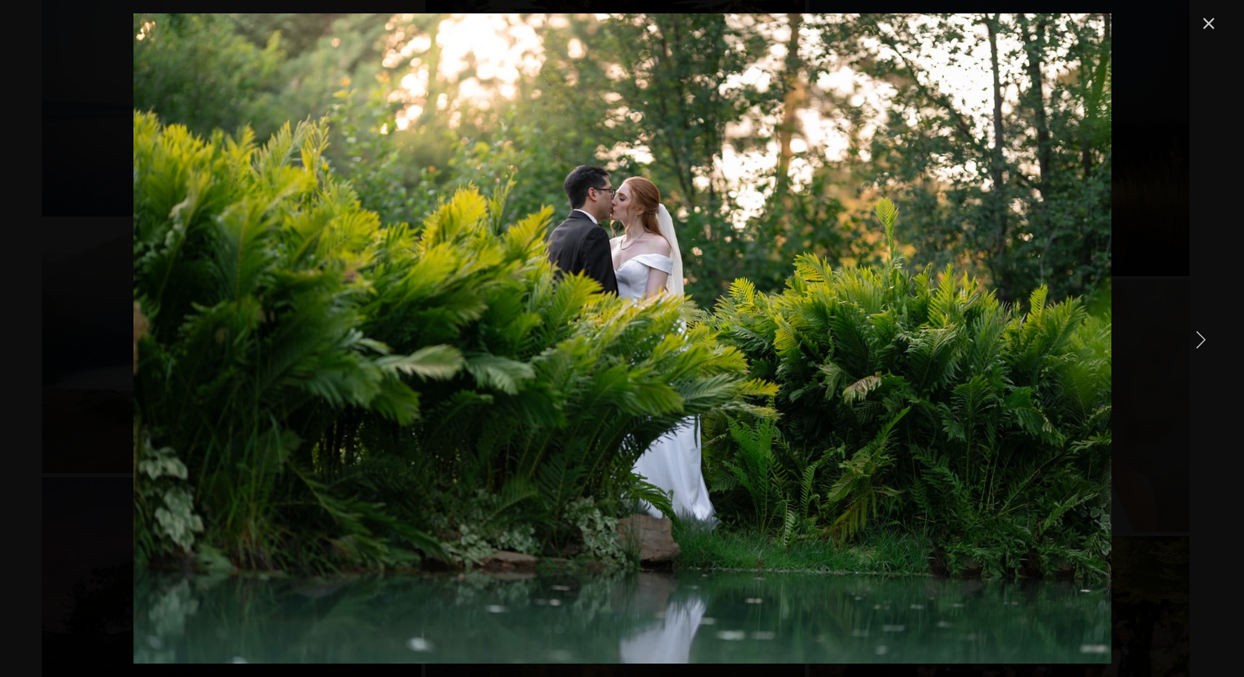
click at [1210, 355] on link "Next Item" at bounding box center [1200, 339] width 37 height 37
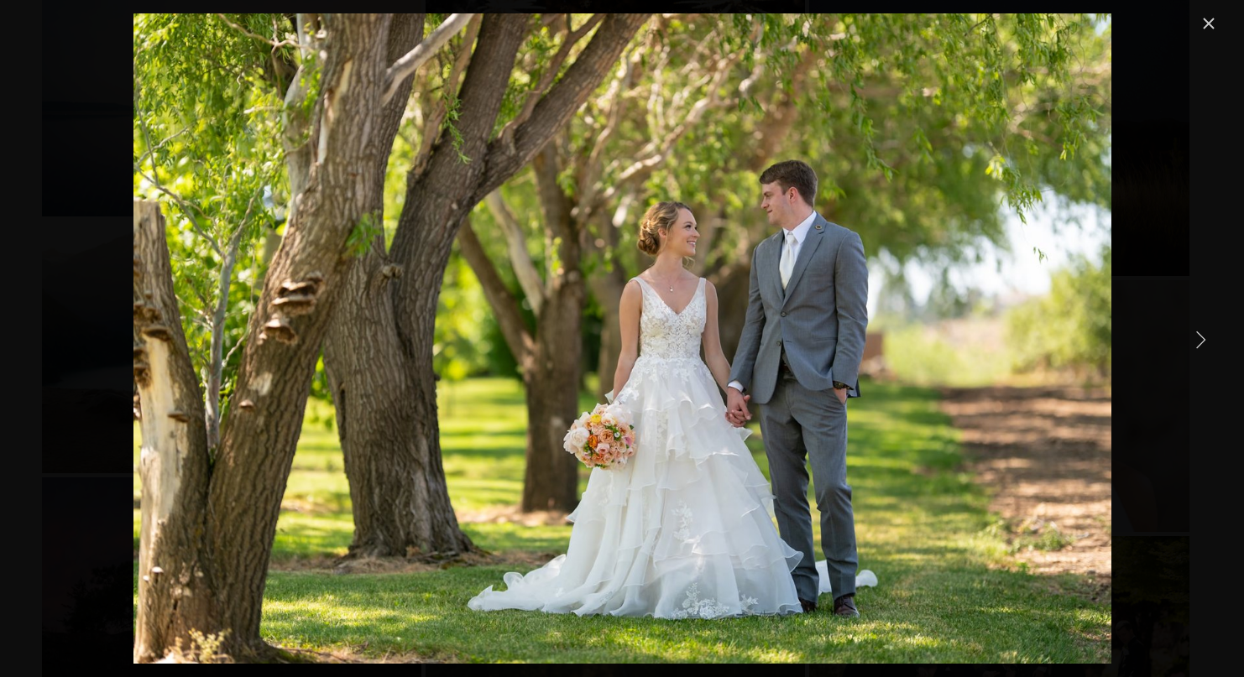
click at [1210, 355] on link "Next Item" at bounding box center [1200, 339] width 37 height 37
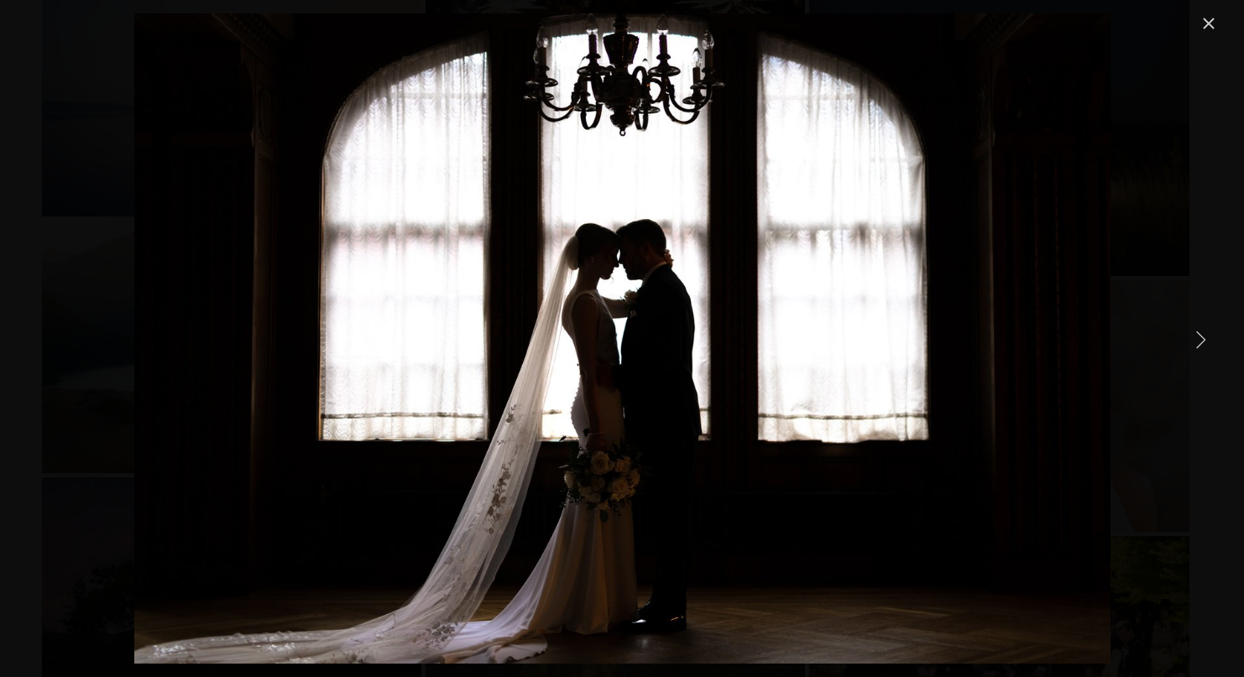
click at [1210, 355] on link "Next Item" at bounding box center [1200, 339] width 37 height 37
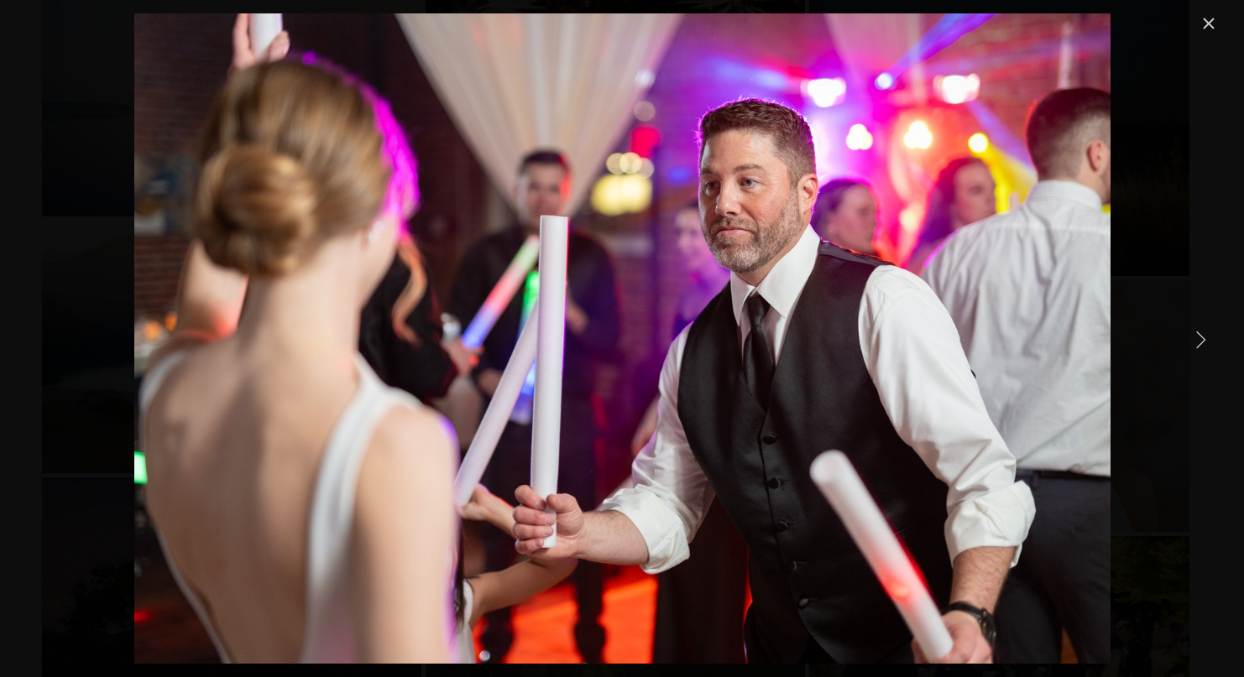
click at [1210, 355] on link "Next Item" at bounding box center [1200, 339] width 37 height 37
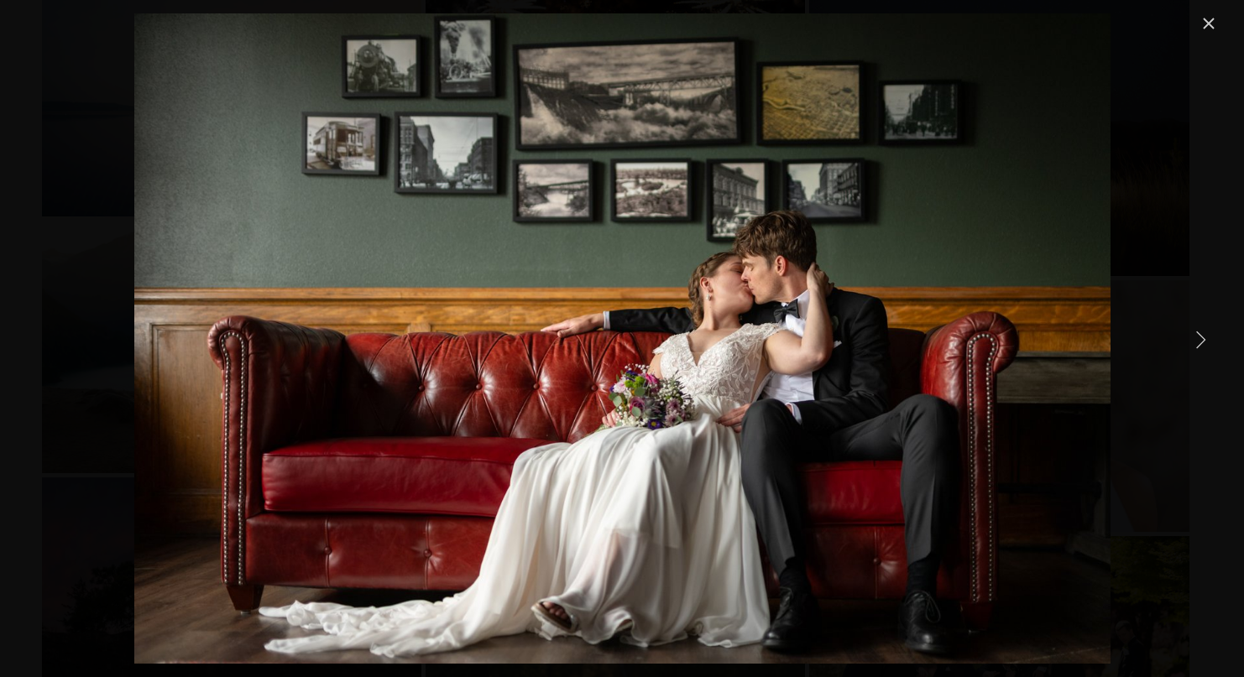
click at [1210, 355] on link "Next Item" at bounding box center [1200, 339] width 37 height 37
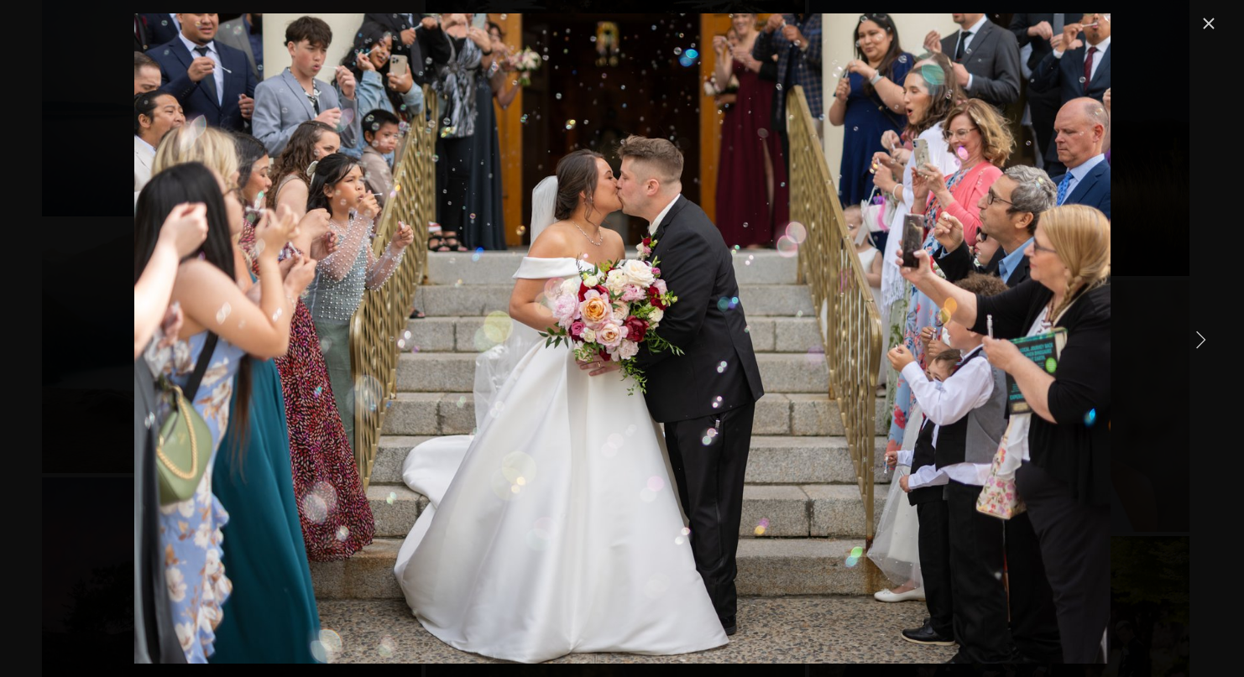
click at [1210, 355] on link "Next Item" at bounding box center [1200, 339] width 37 height 37
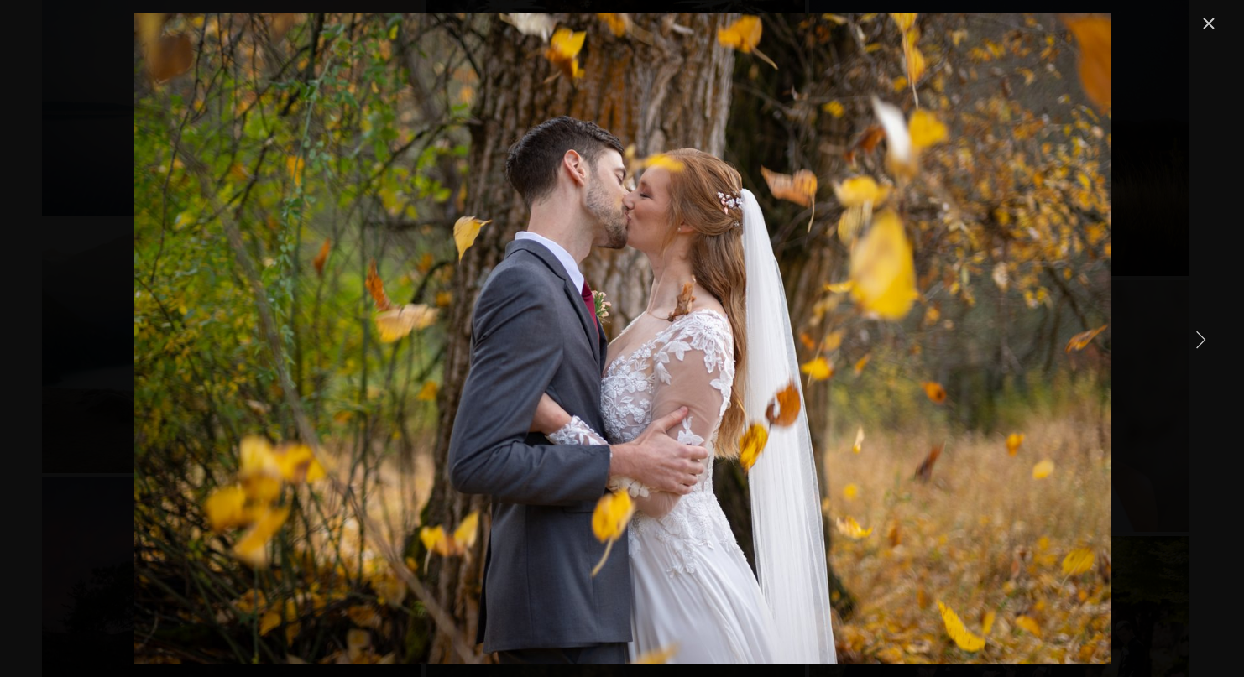
click at [1210, 355] on link "Next Item" at bounding box center [1200, 339] width 37 height 37
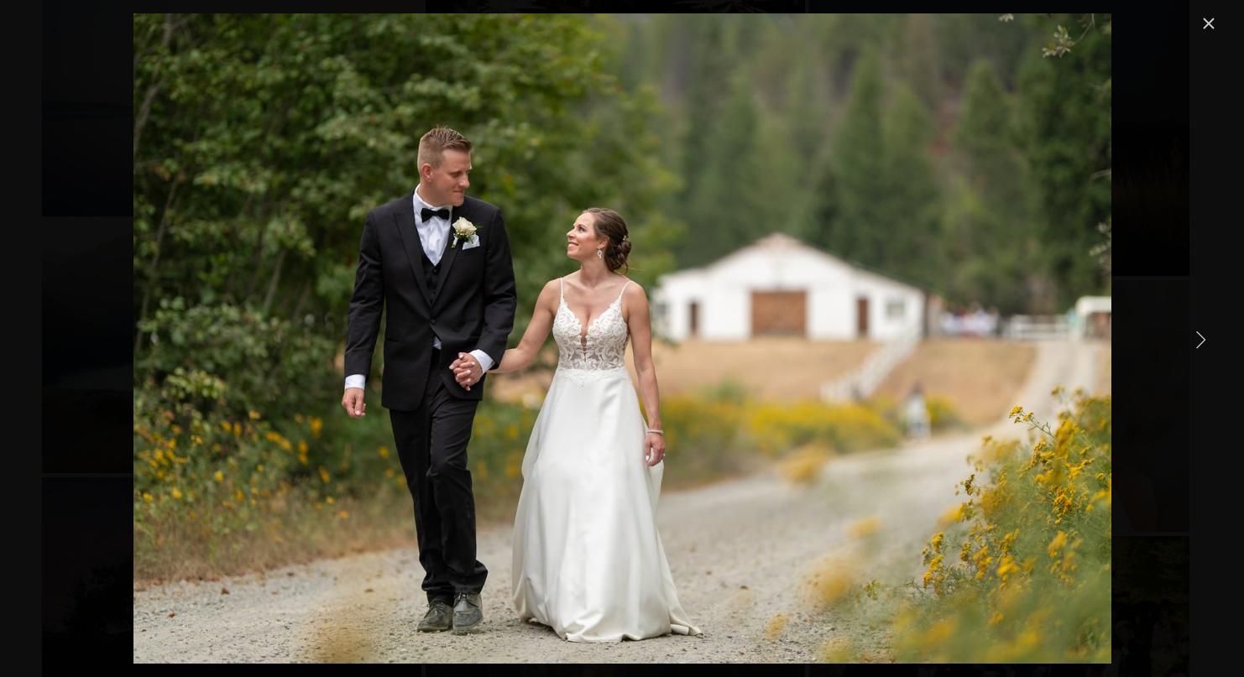
click at [1210, 355] on link "Next Item" at bounding box center [1200, 339] width 37 height 37
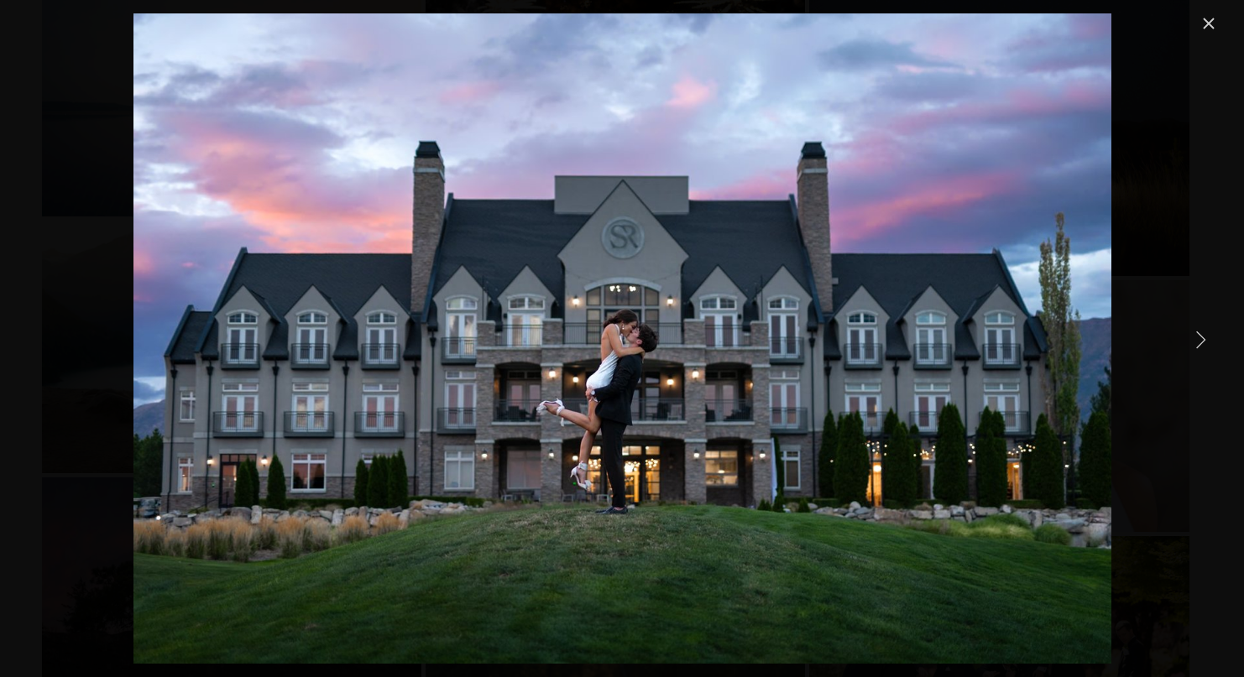
click at [1210, 355] on link "Next Item" at bounding box center [1200, 339] width 37 height 37
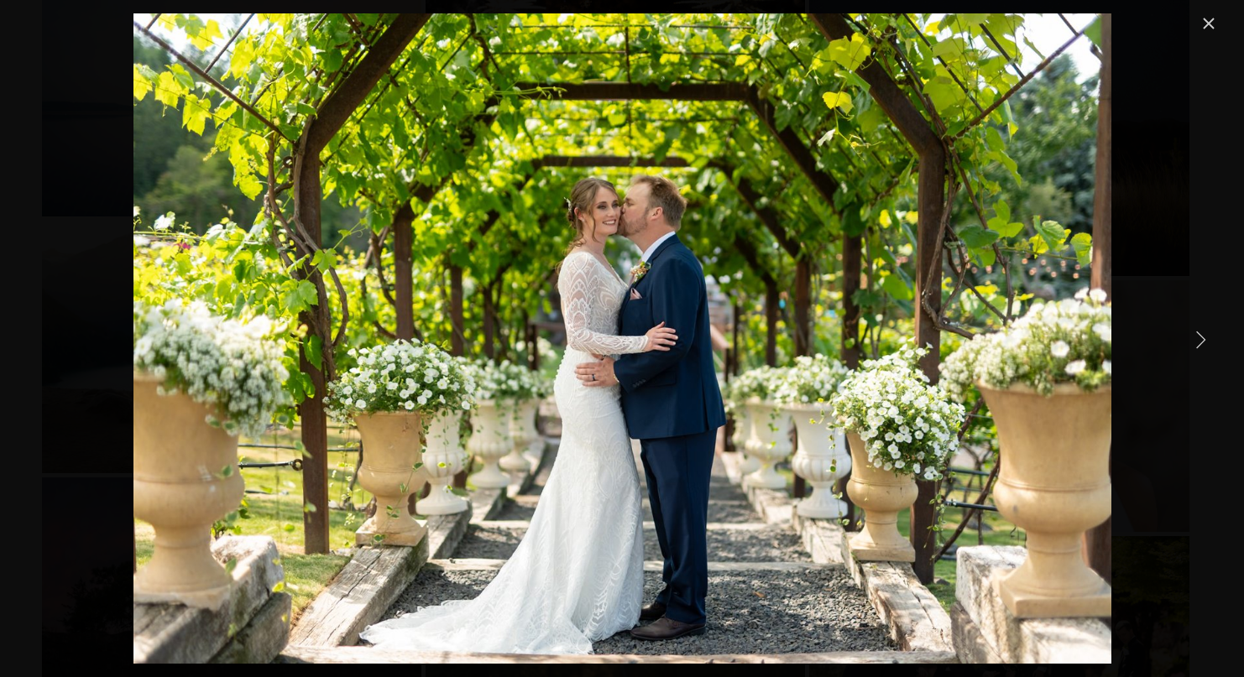
click at [1210, 355] on link "Next Item" at bounding box center [1200, 339] width 37 height 37
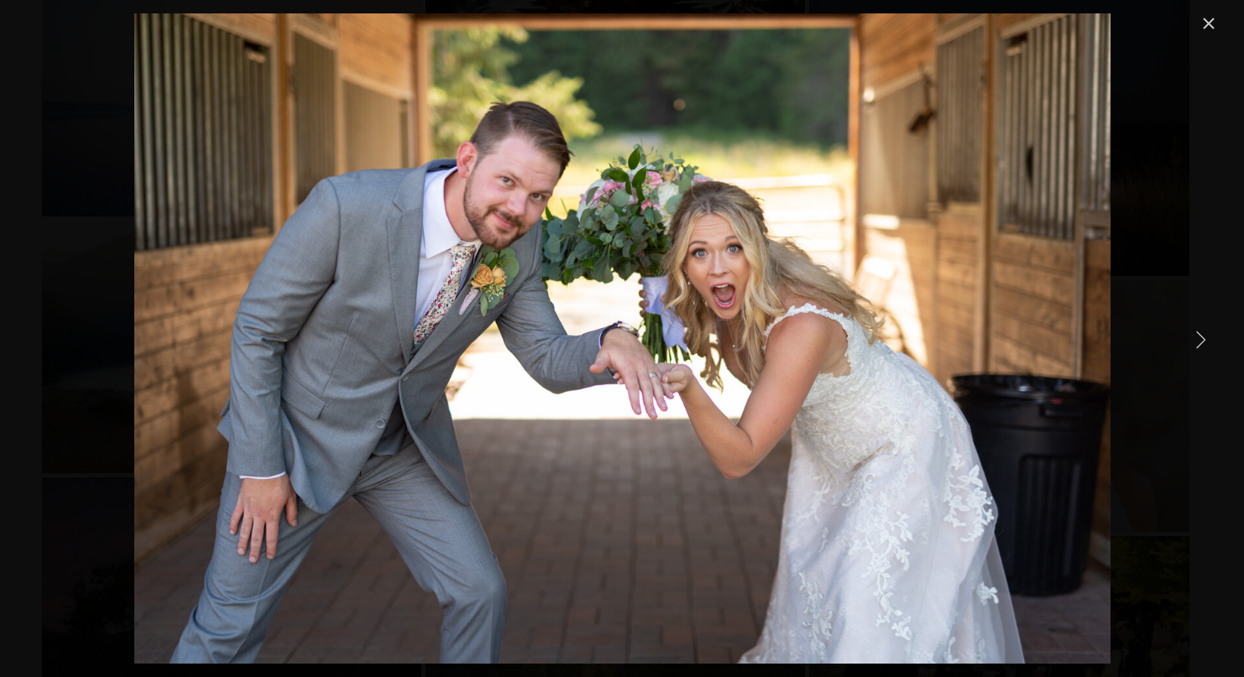
click at [1210, 355] on link "Next Item" at bounding box center [1200, 339] width 37 height 37
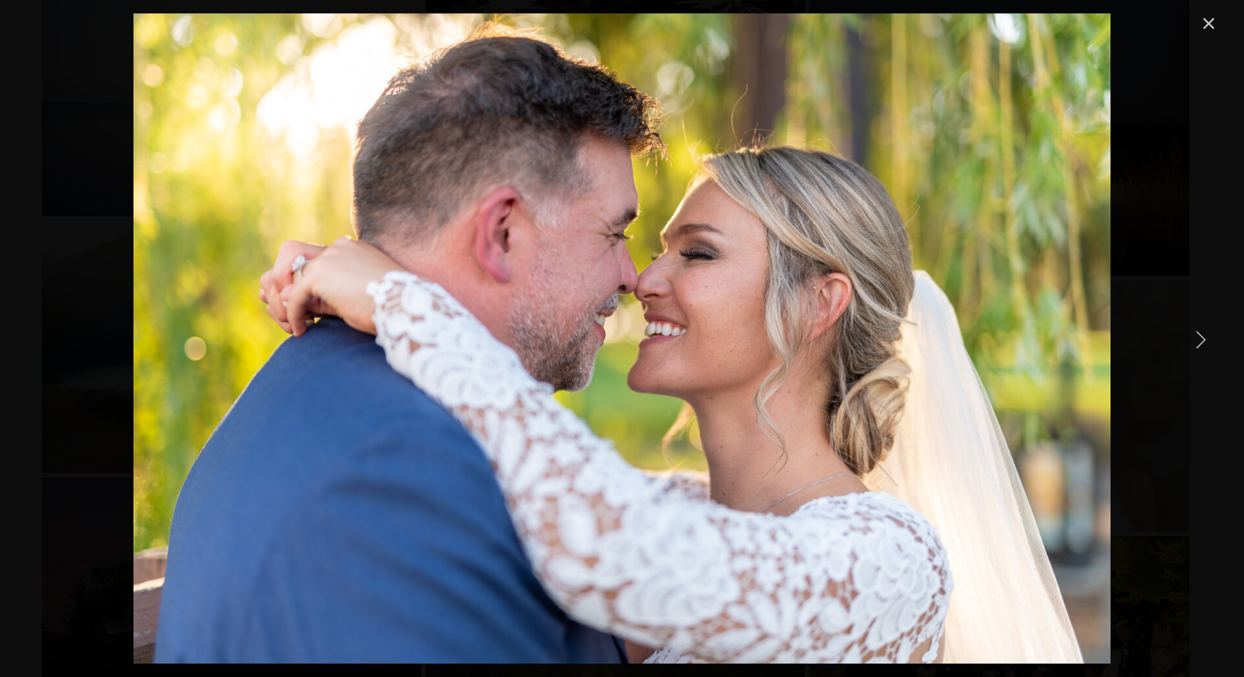
click at [1210, 355] on link "Next Item" at bounding box center [1200, 339] width 37 height 37
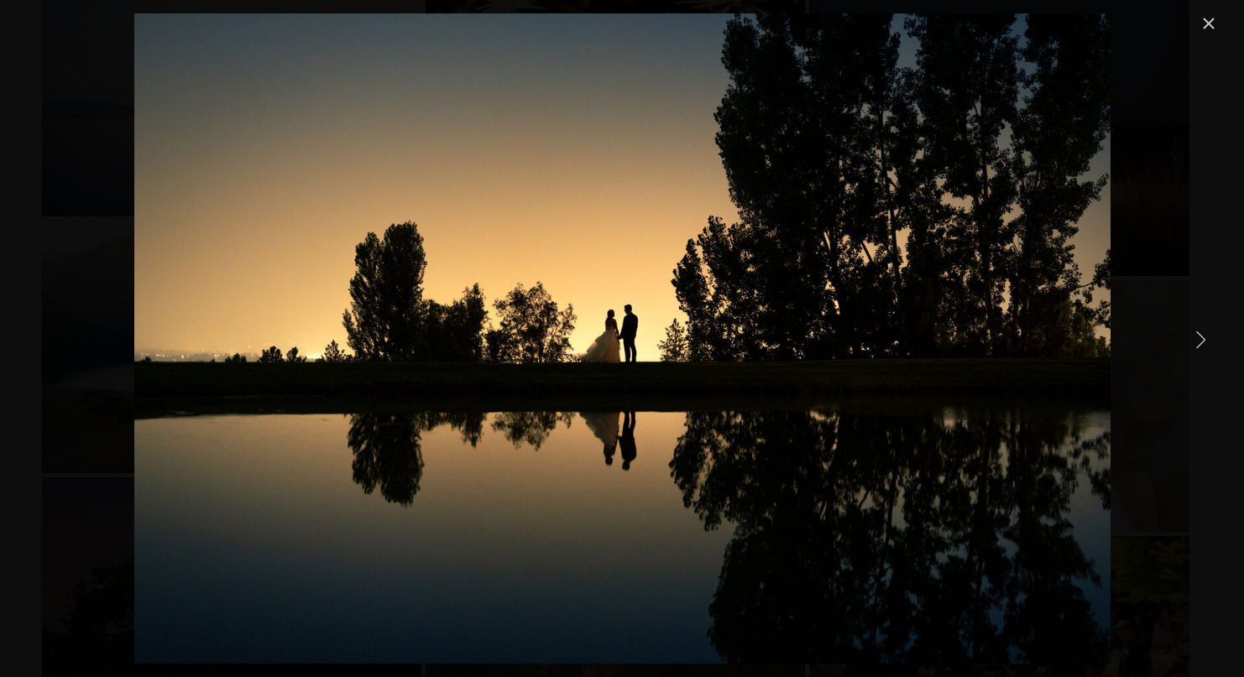
click at [1210, 355] on link "Next Item" at bounding box center [1200, 339] width 37 height 37
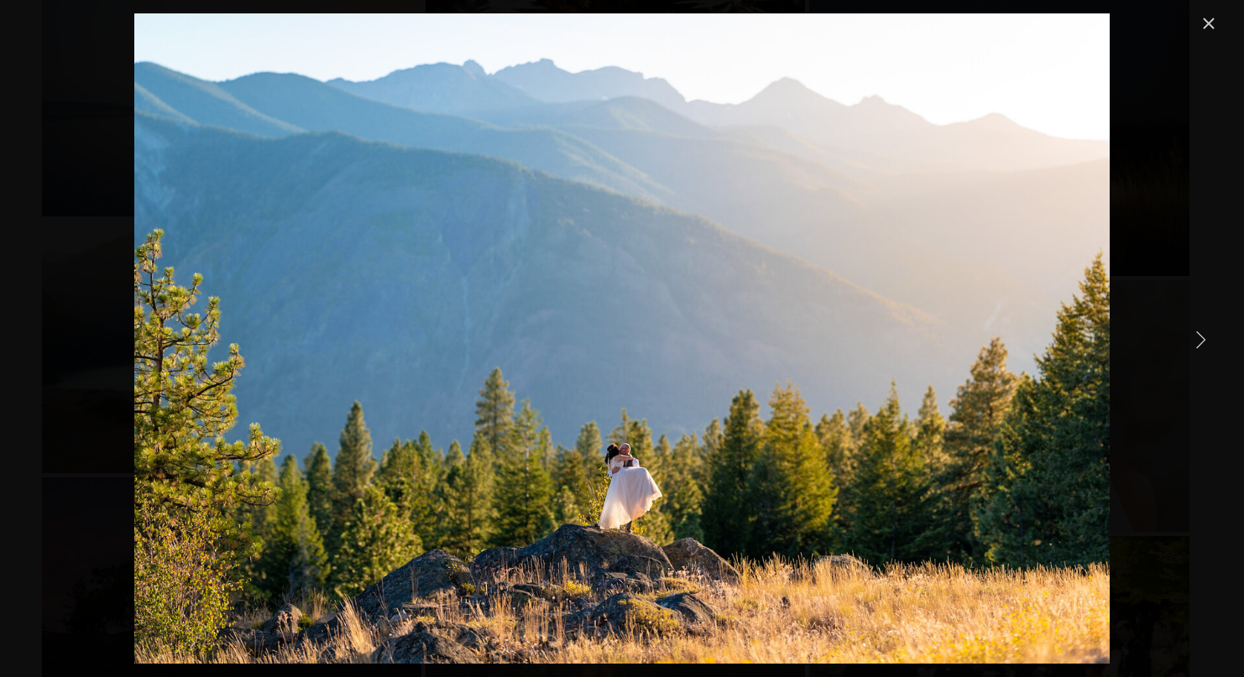
click at [1210, 355] on link "Next Item" at bounding box center [1200, 339] width 37 height 37
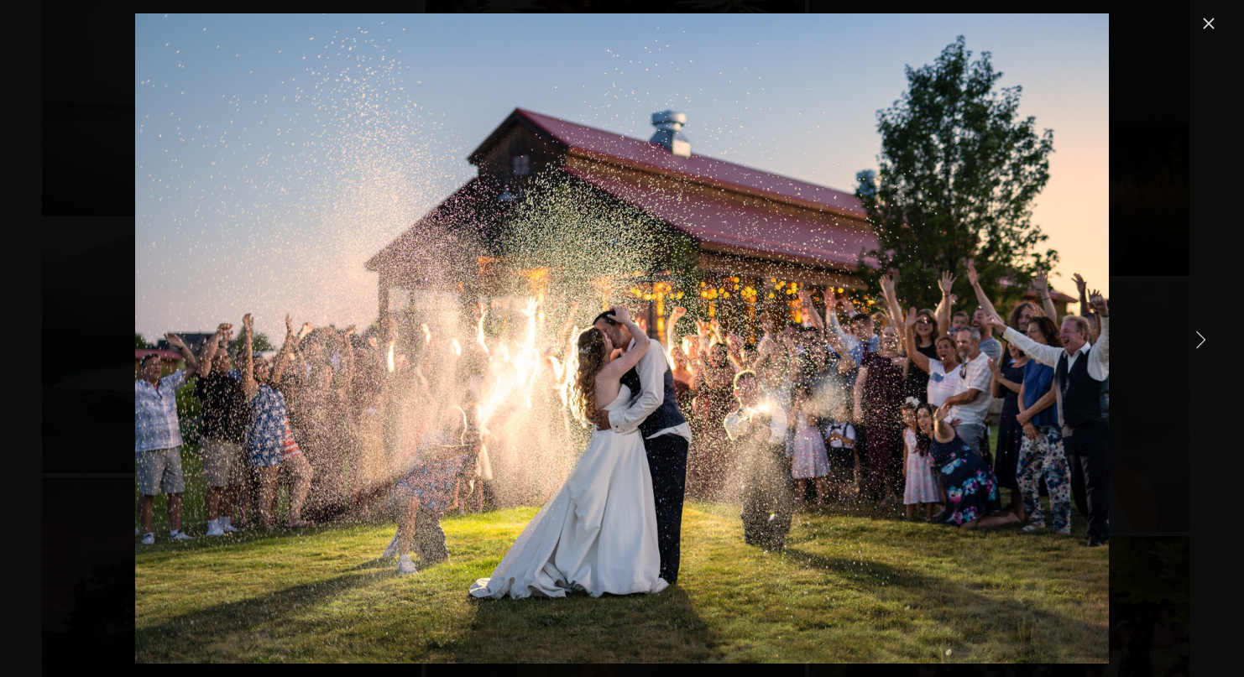
click at [1210, 355] on link "Next Item" at bounding box center [1200, 339] width 37 height 37
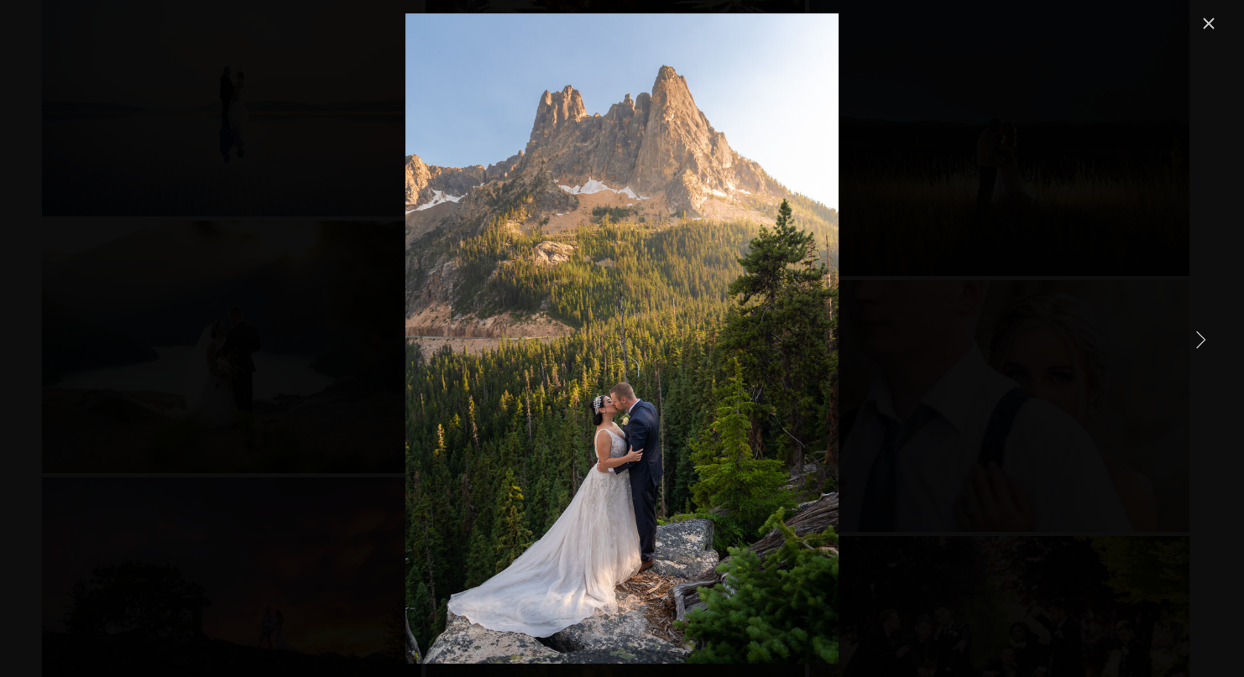
click at [1223, 28] on div "[US_STATE] Pass Elopement" at bounding box center [622, 338] width 1244 height 677
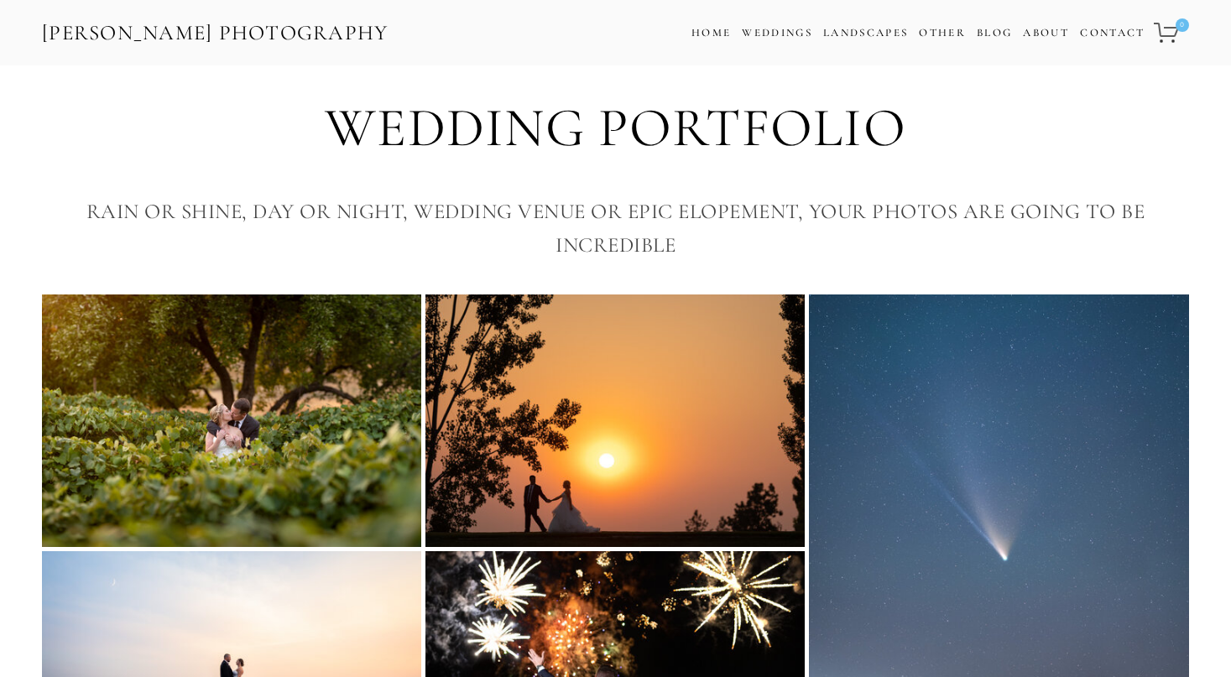
click at [252, 36] on link "[PERSON_NAME] Photography" at bounding box center [215, 33] width 350 height 38
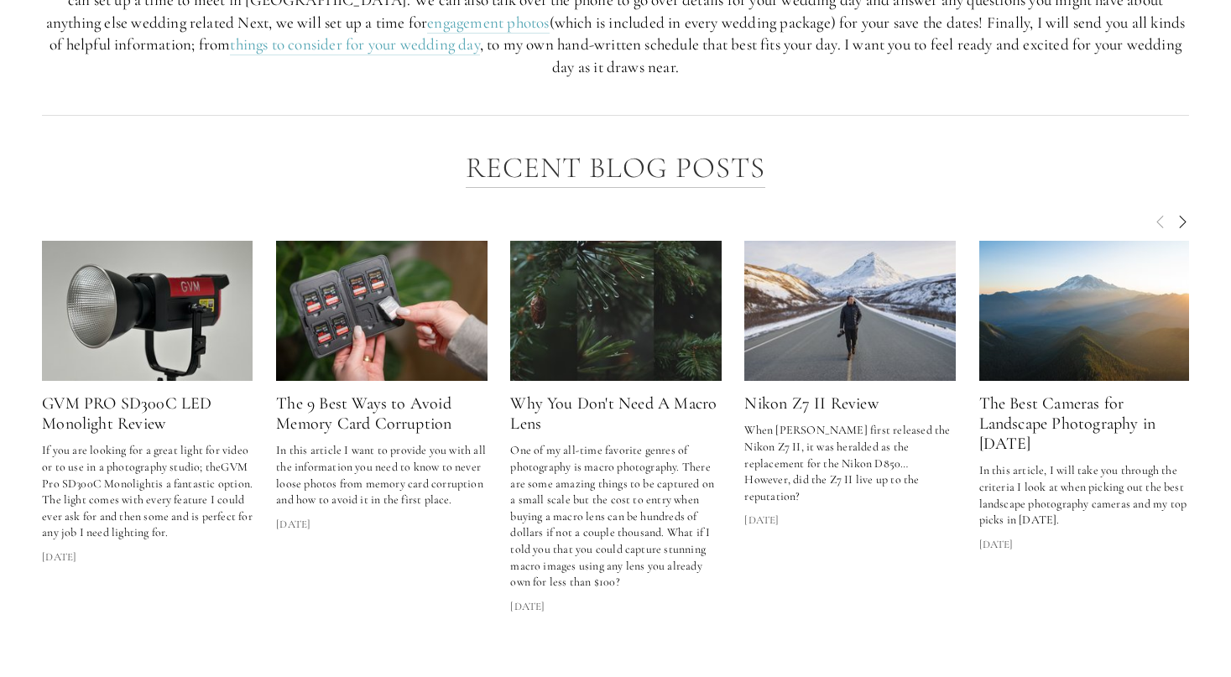
scroll to position [2266, 0]
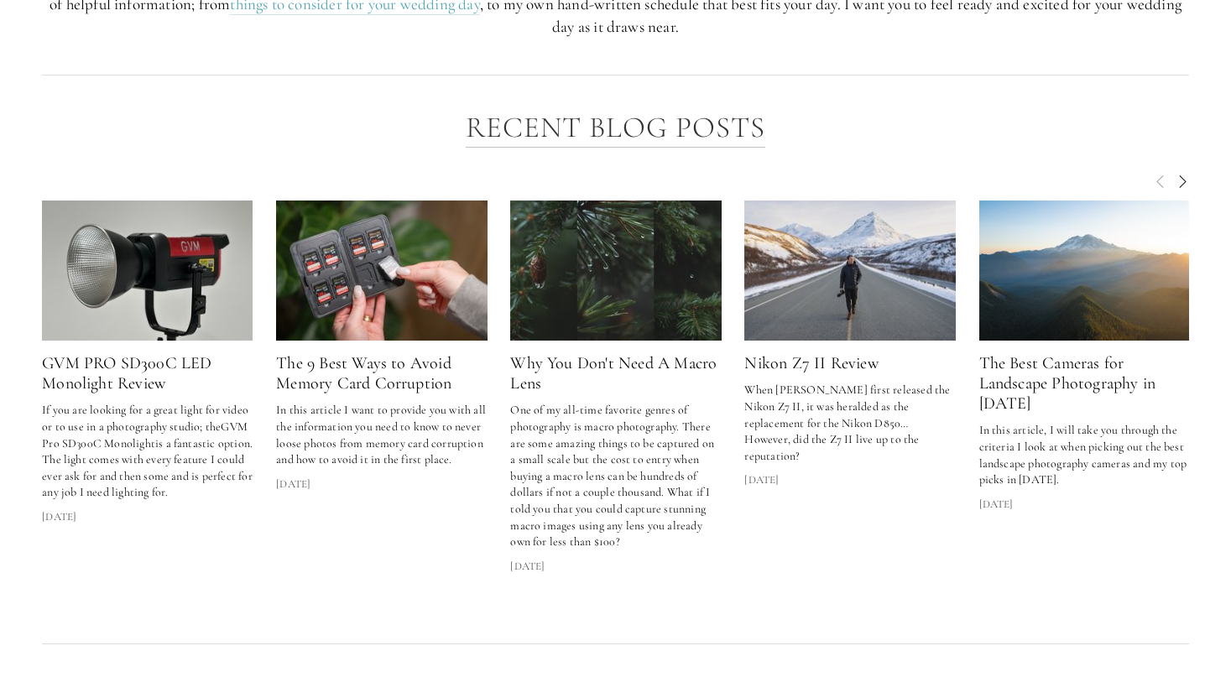
click at [556, 246] on img at bounding box center [616, 271] width 226 height 141
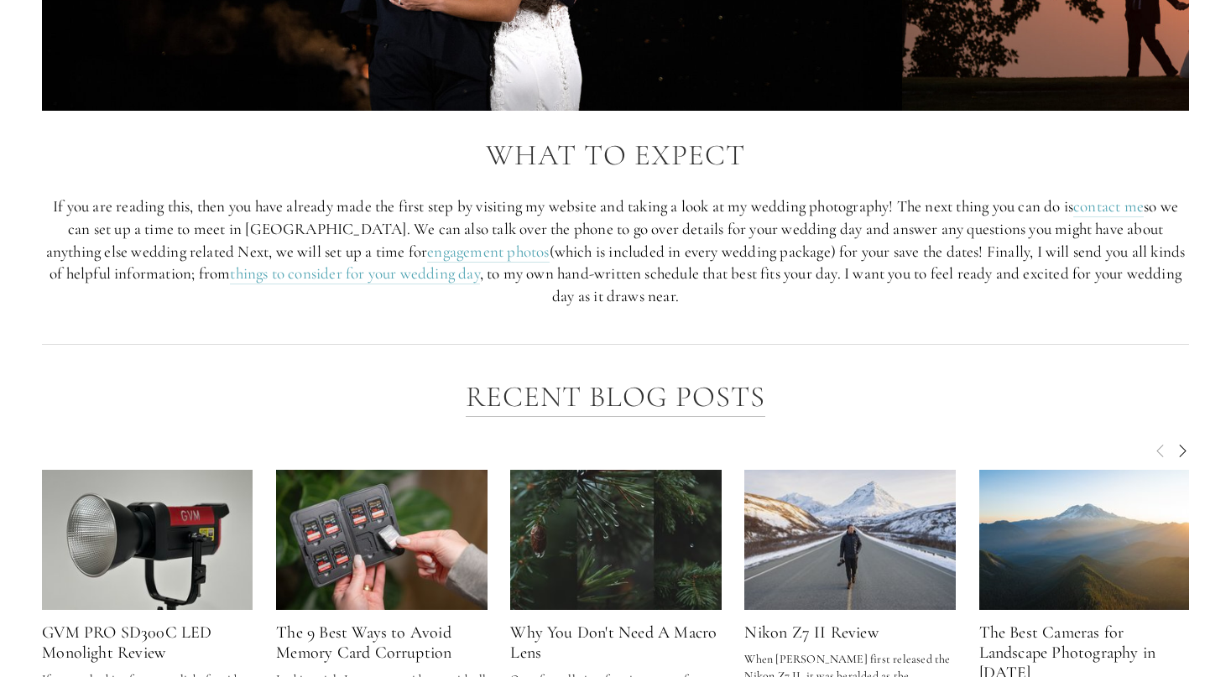
scroll to position [2281, 0]
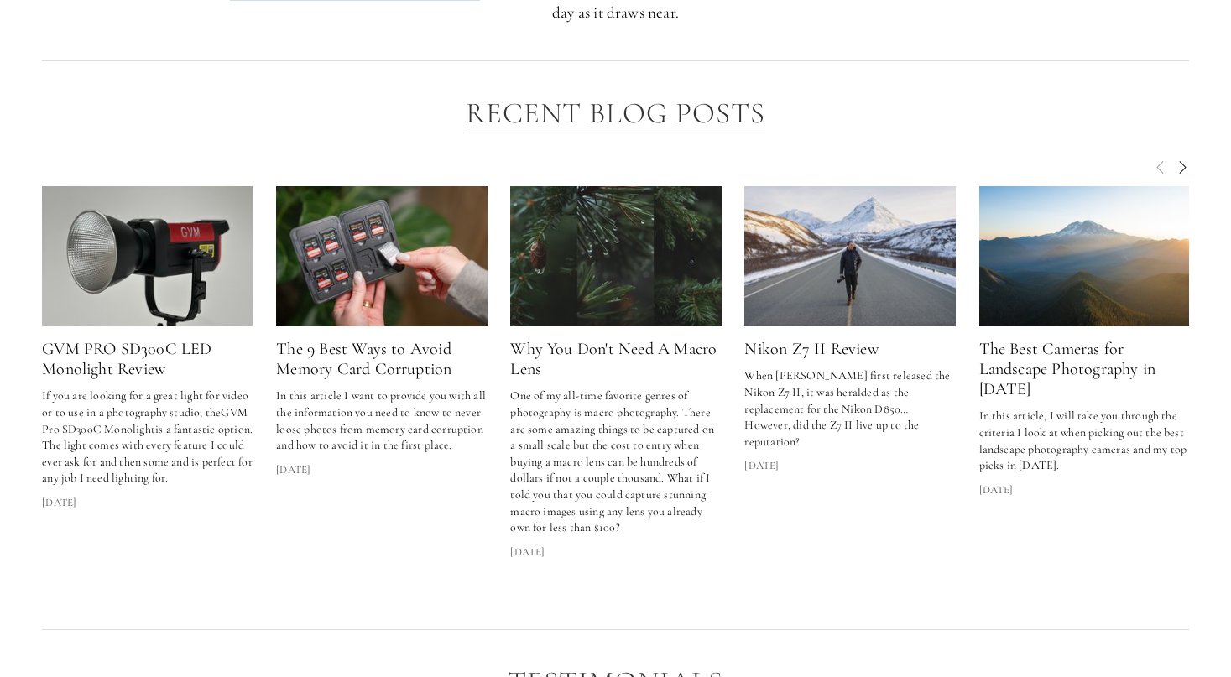
click at [1185, 167] on span "Next" at bounding box center [1182, 166] width 13 height 15
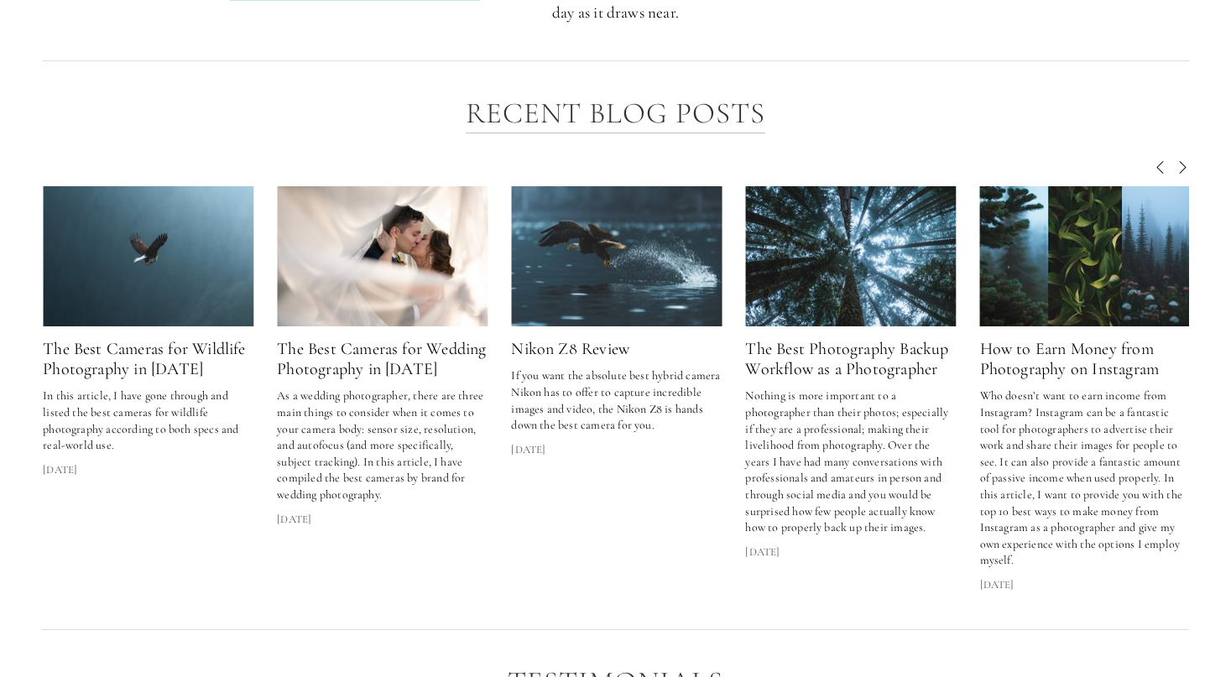
click at [1112, 232] on img at bounding box center [1086, 256] width 226 height 141
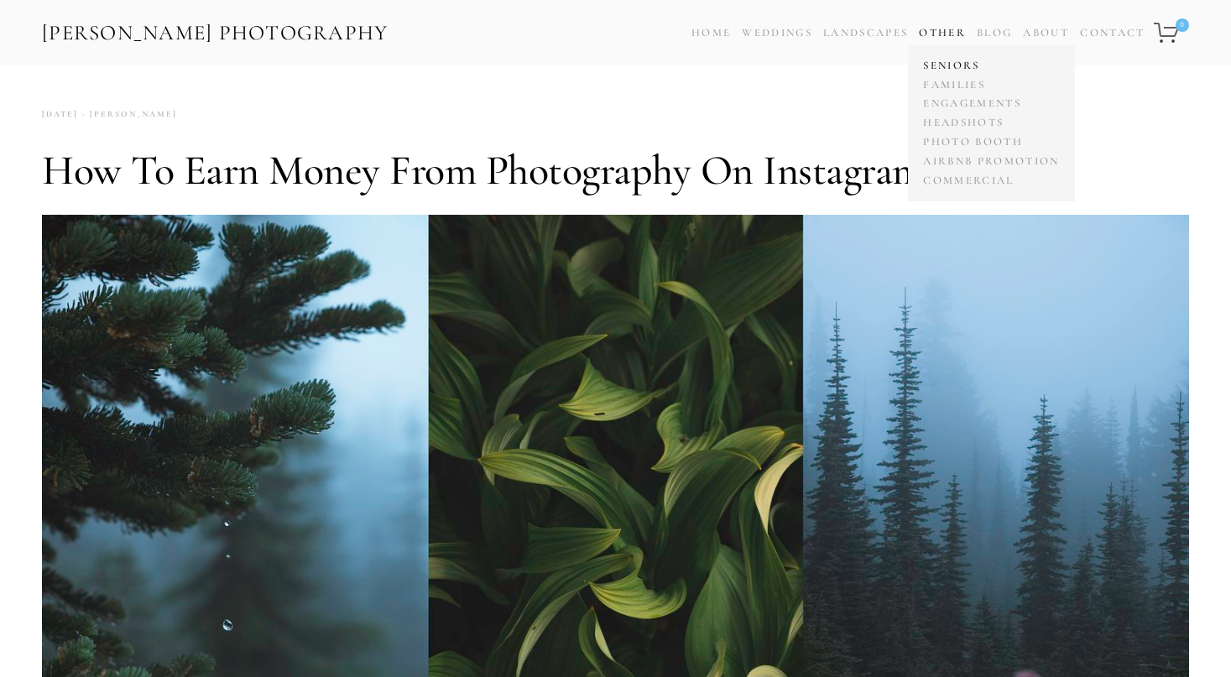
click at [938, 61] on link "Seniors" at bounding box center [991, 65] width 144 height 19
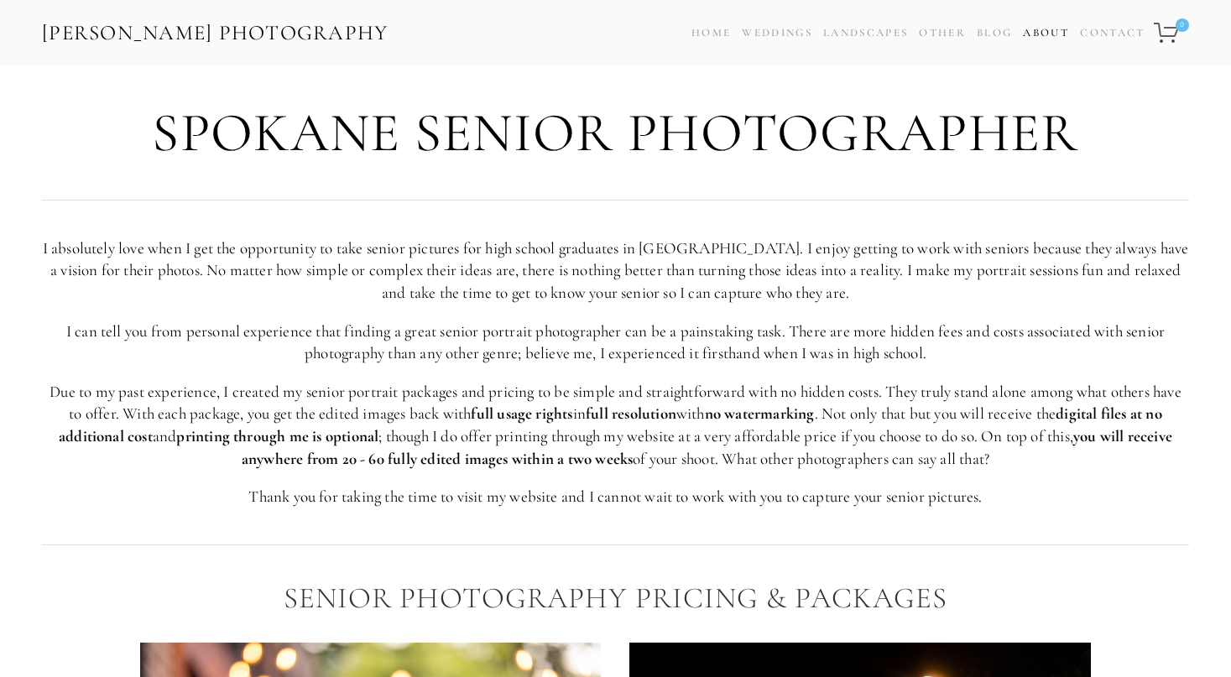
click at [1050, 32] on link "About" at bounding box center [1046, 33] width 46 height 24
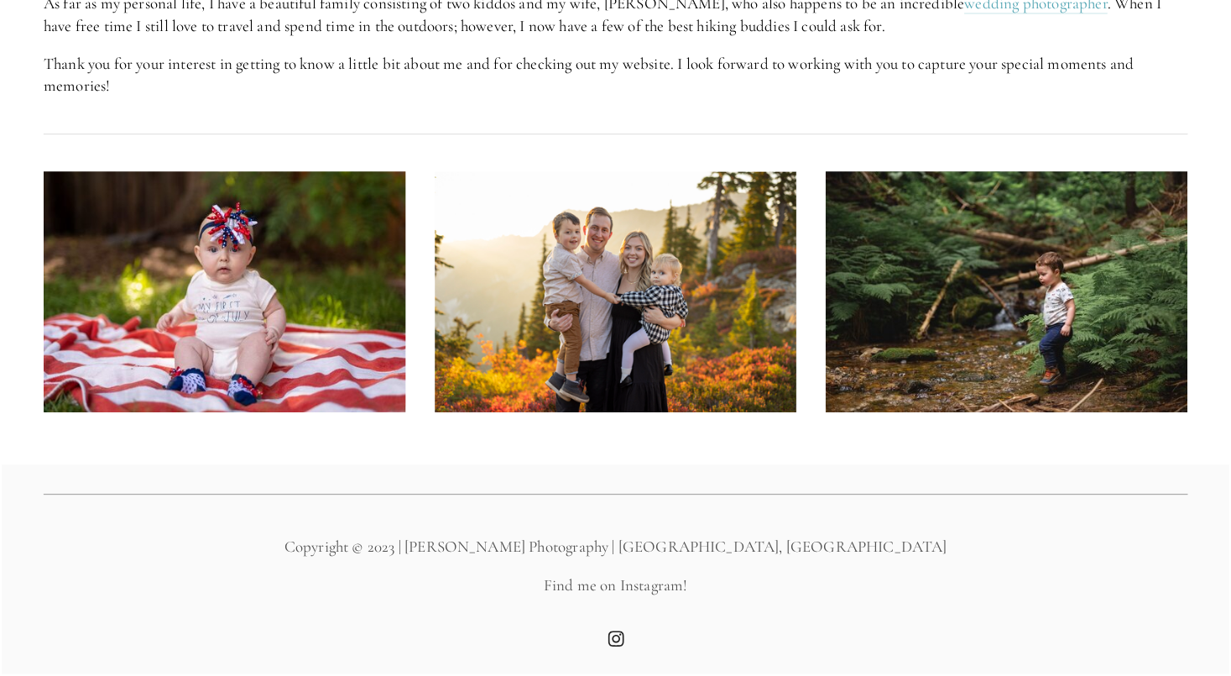
scroll to position [1167, 0]
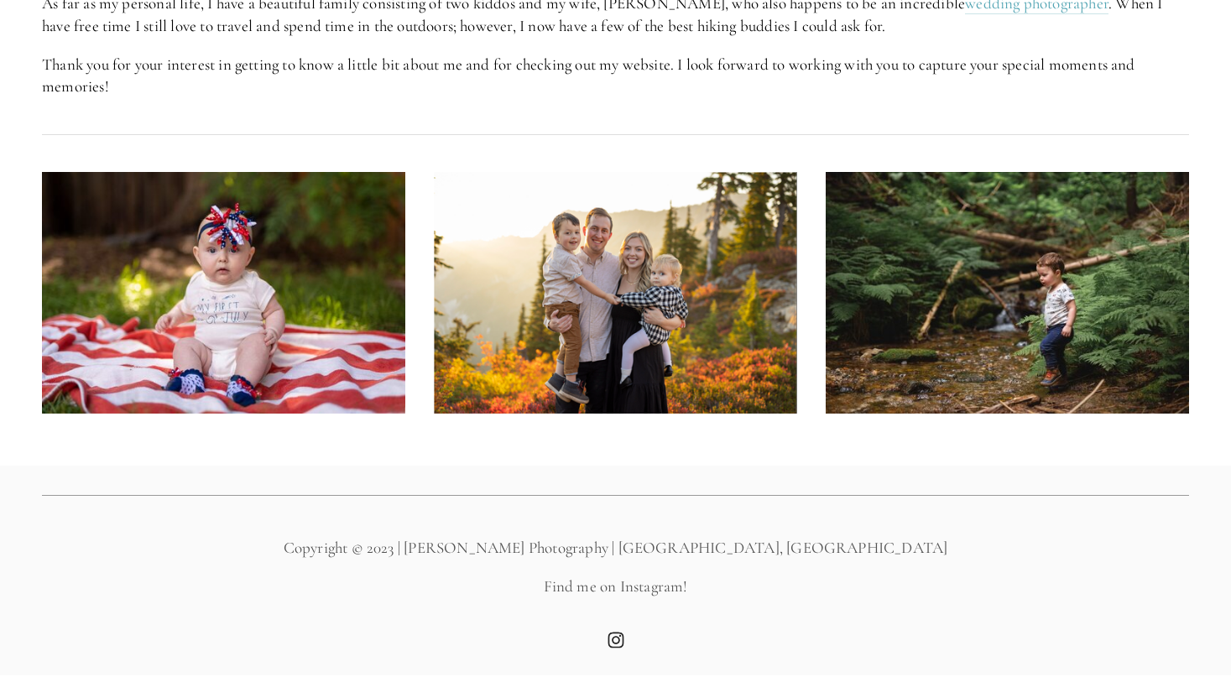
click at [705, 271] on img at bounding box center [615, 293] width 363 height 242
click at [613, 640] on use "Instagram" at bounding box center [616, 640] width 16 height 16
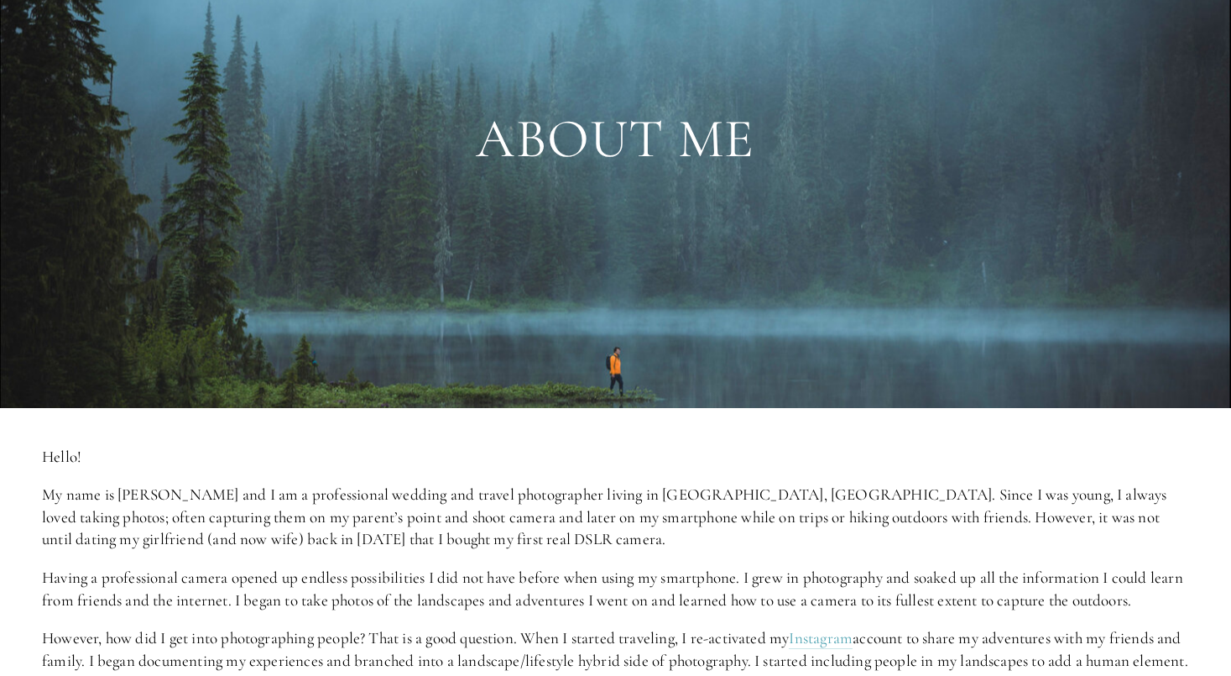
scroll to position [0, 0]
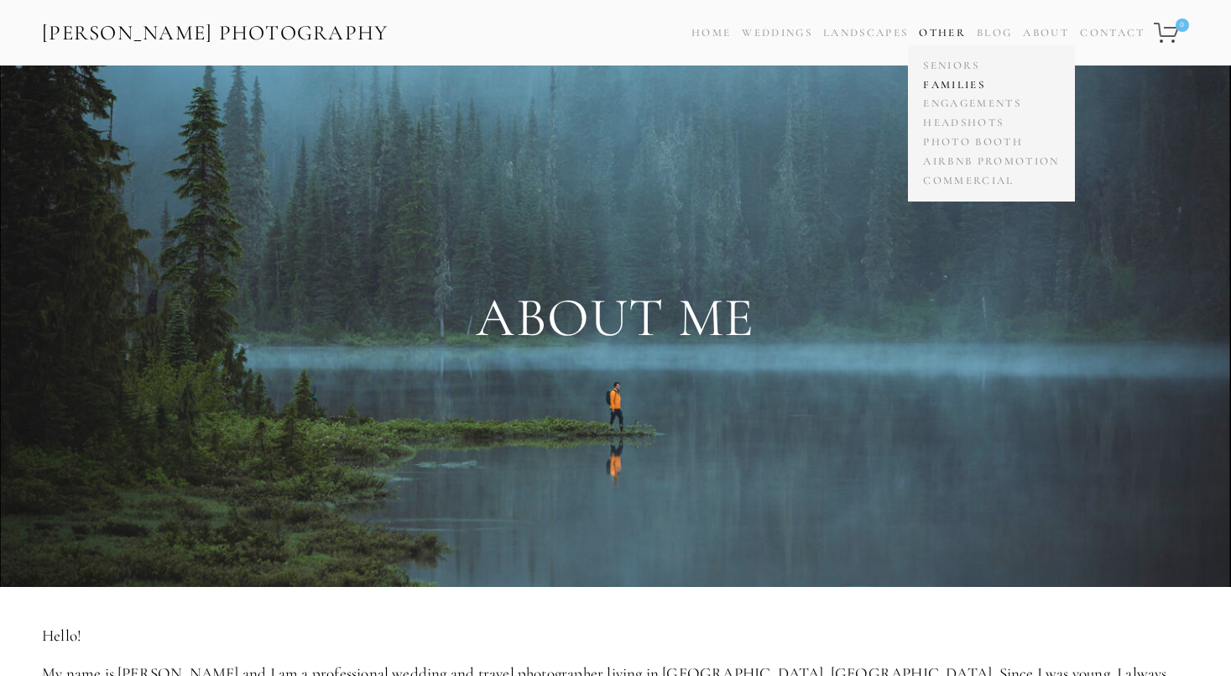
click at [943, 80] on link "Families" at bounding box center [991, 85] width 144 height 19
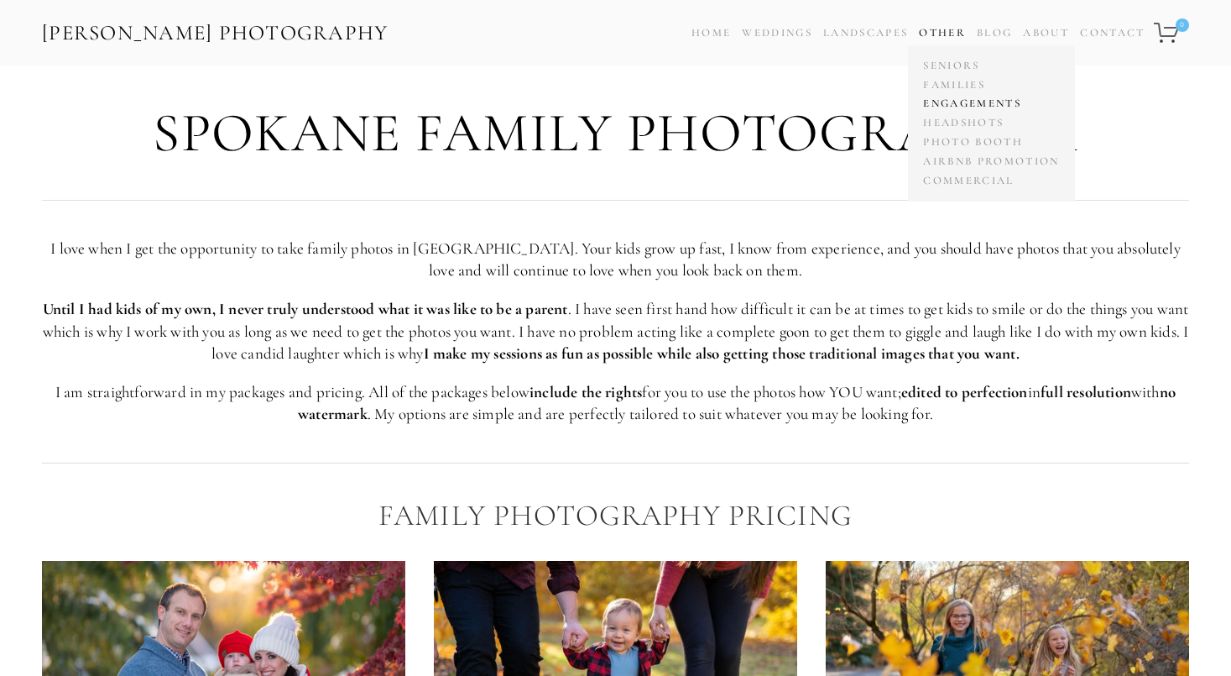
click at [949, 97] on link "Engagements" at bounding box center [991, 104] width 144 height 19
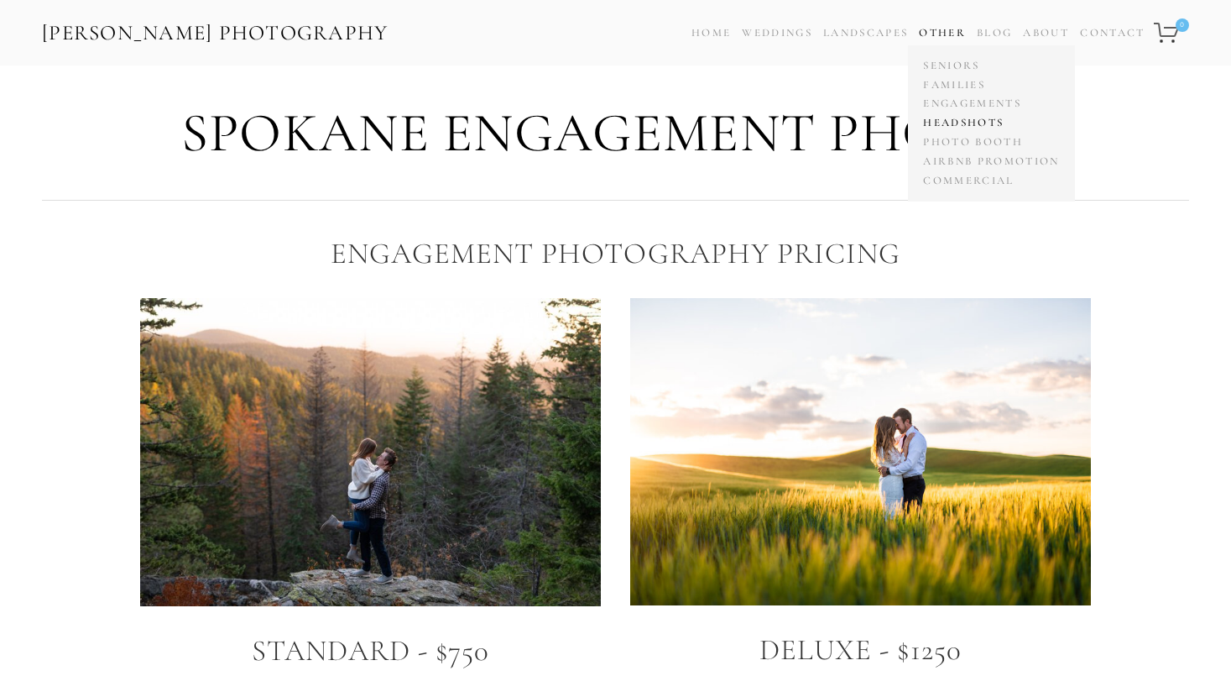
click at [959, 118] on link "Headshots" at bounding box center [991, 122] width 144 height 19
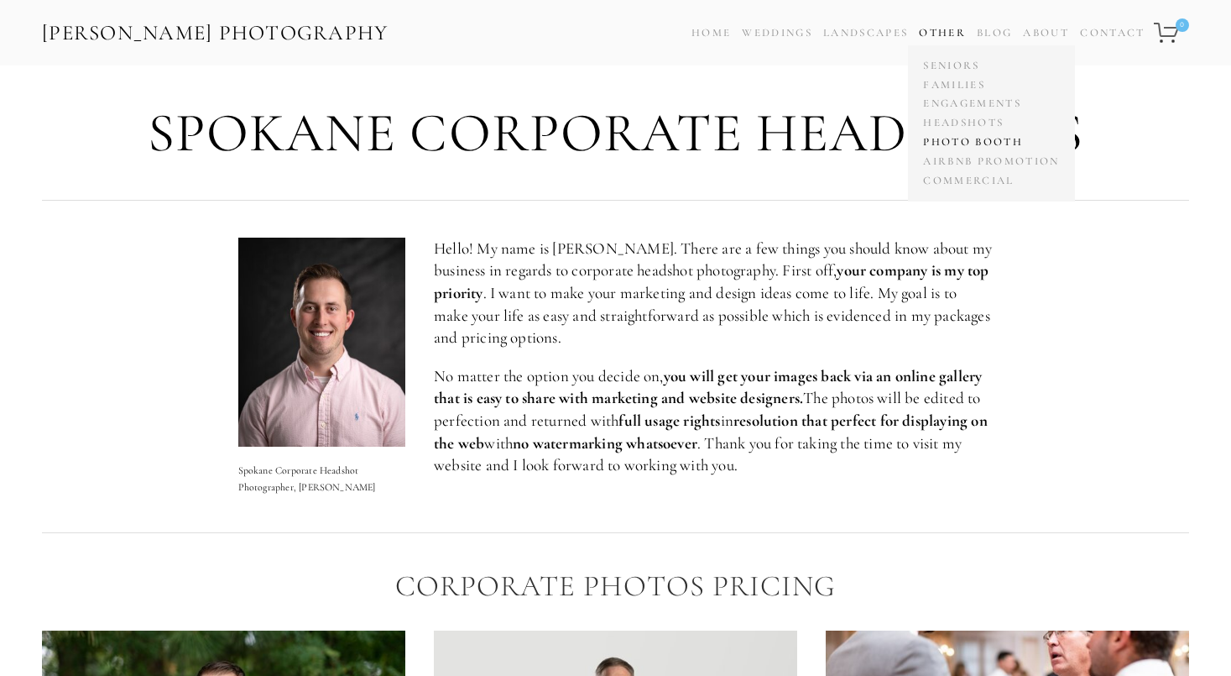
click at [959, 141] on link "Photo Booth" at bounding box center [991, 142] width 144 height 19
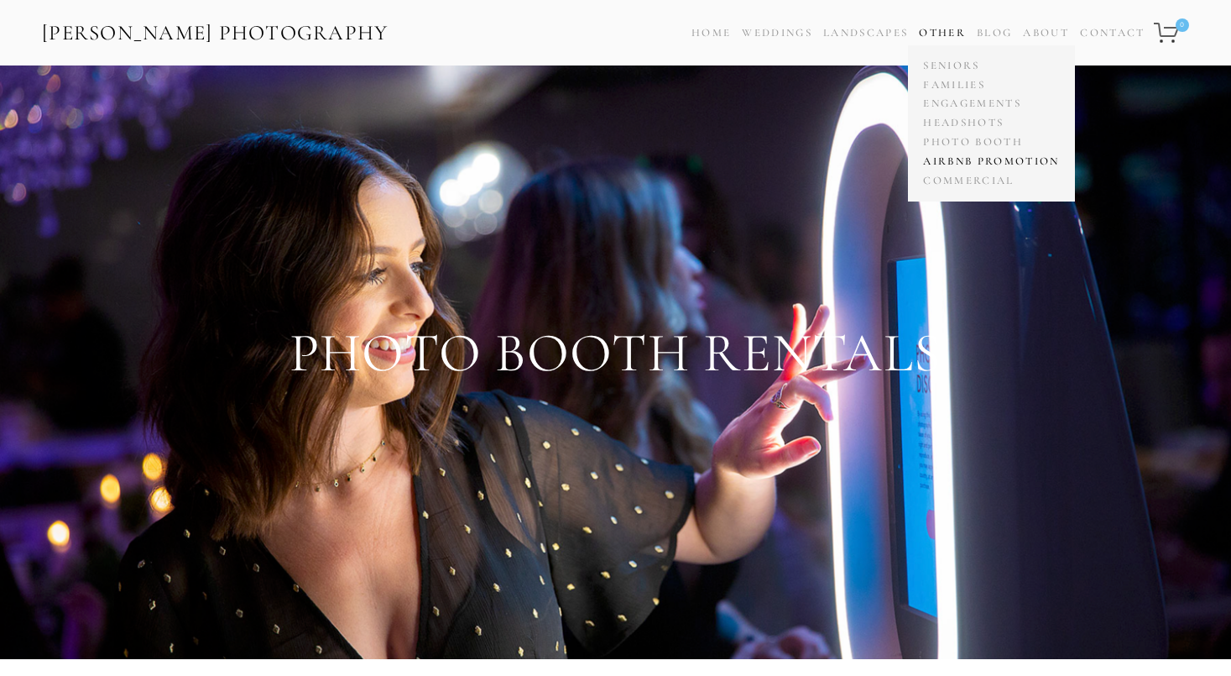
click at [966, 160] on link "Airbnb Promotion" at bounding box center [991, 161] width 144 height 19
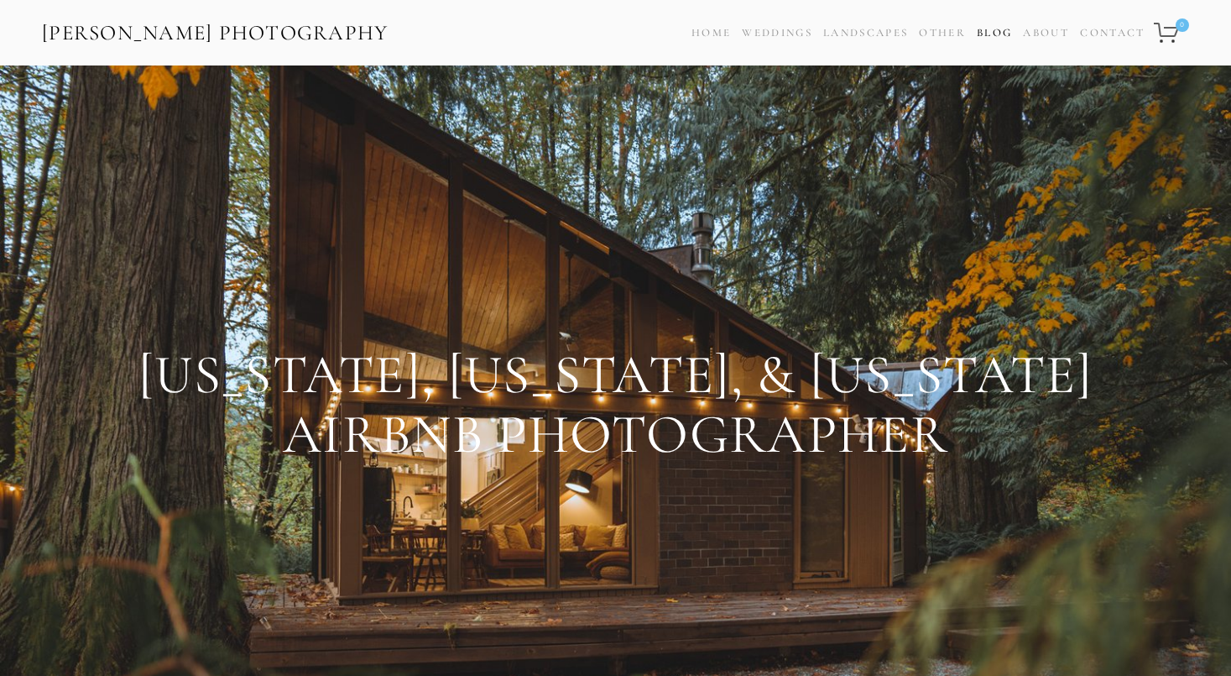
click at [998, 29] on link "Blog" at bounding box center [994, 33] width 35 height 24
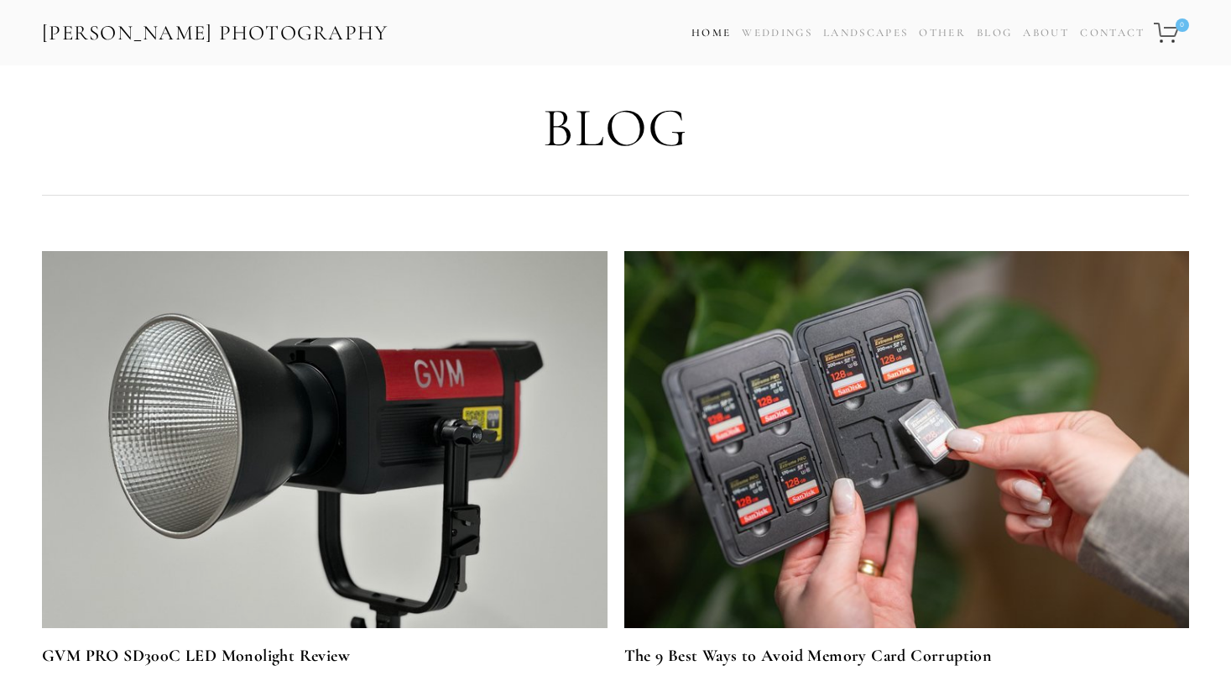
click at [713, 29] on link "Home" at bounding box center [711, 33] width 39 height 24
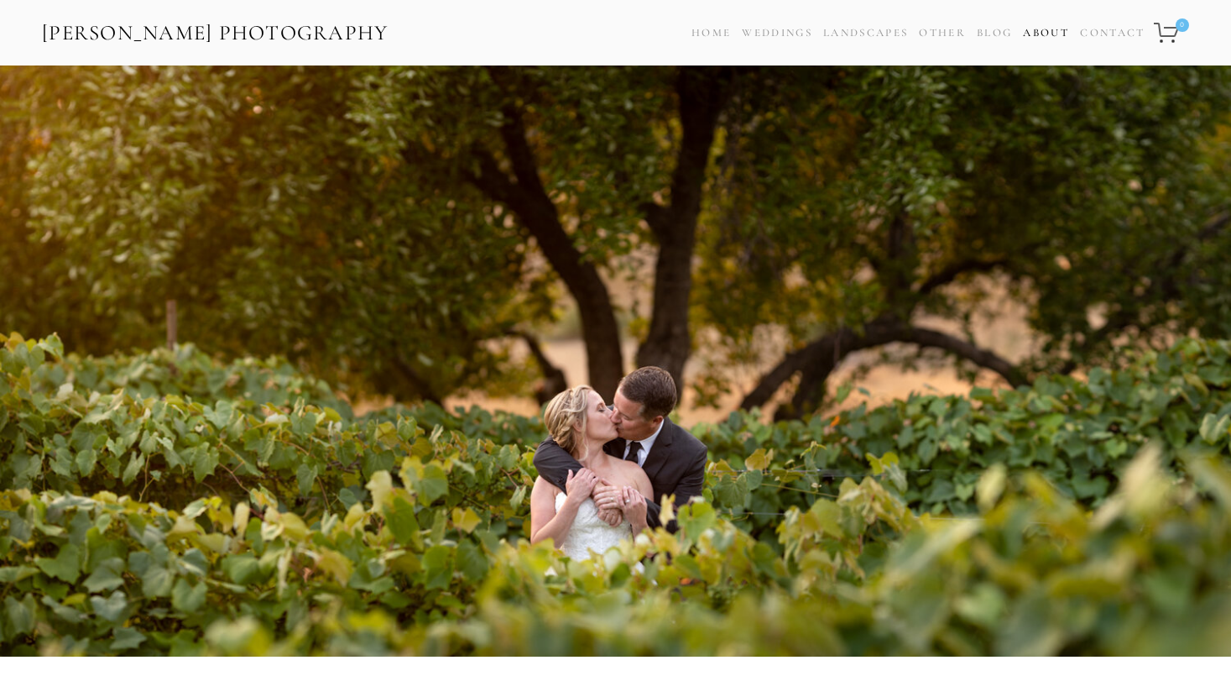
click at [1040, 31] on link "About" at bounding box center [1046, 33] width 46 height 24
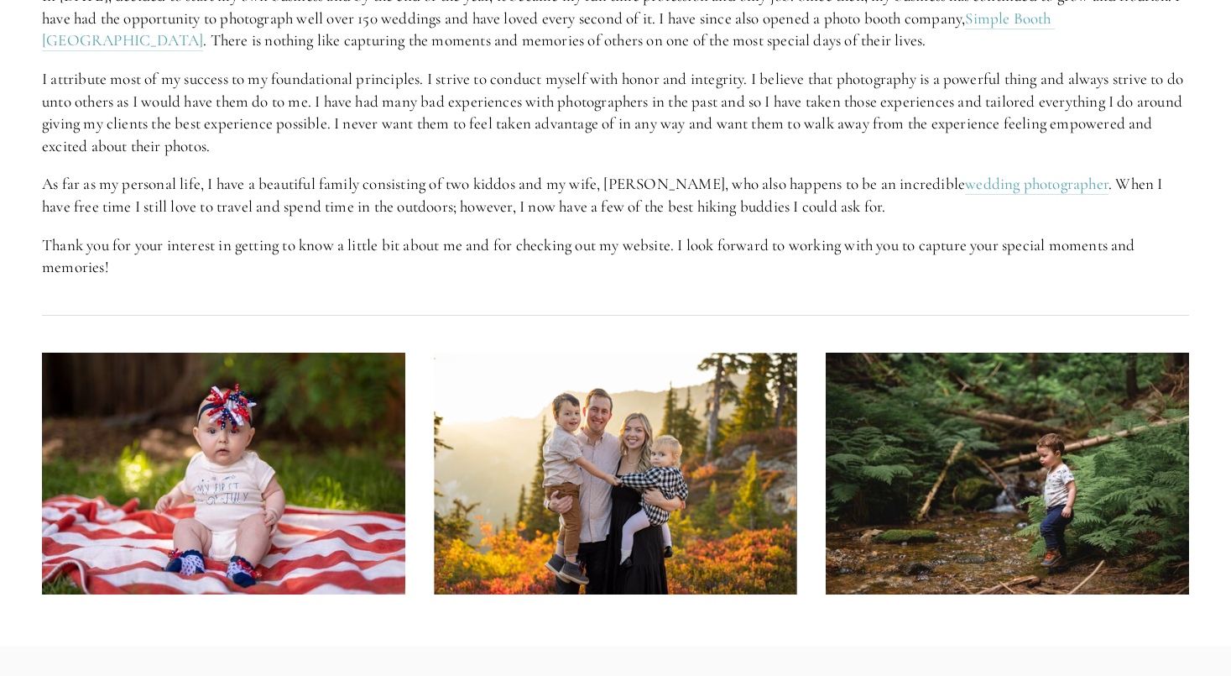
scroll to position [749, 0]
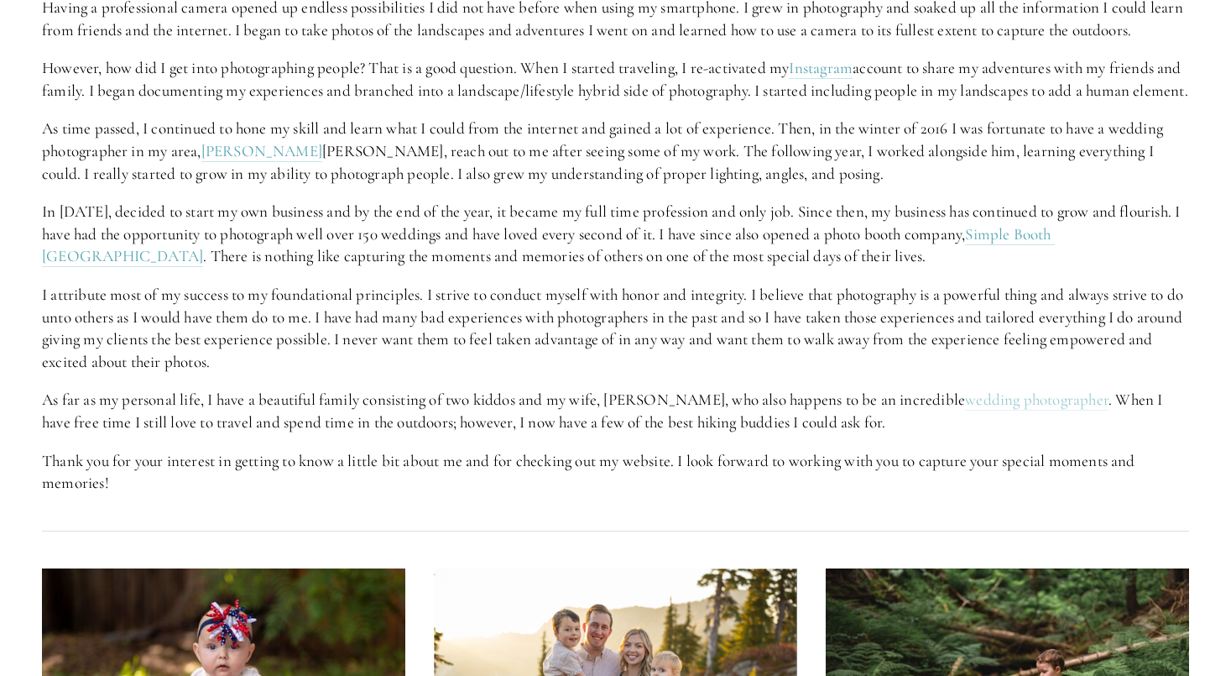
click at [966, 410] on link "wedding photographer" at bounding box center [1037, 399] width 144 height 21
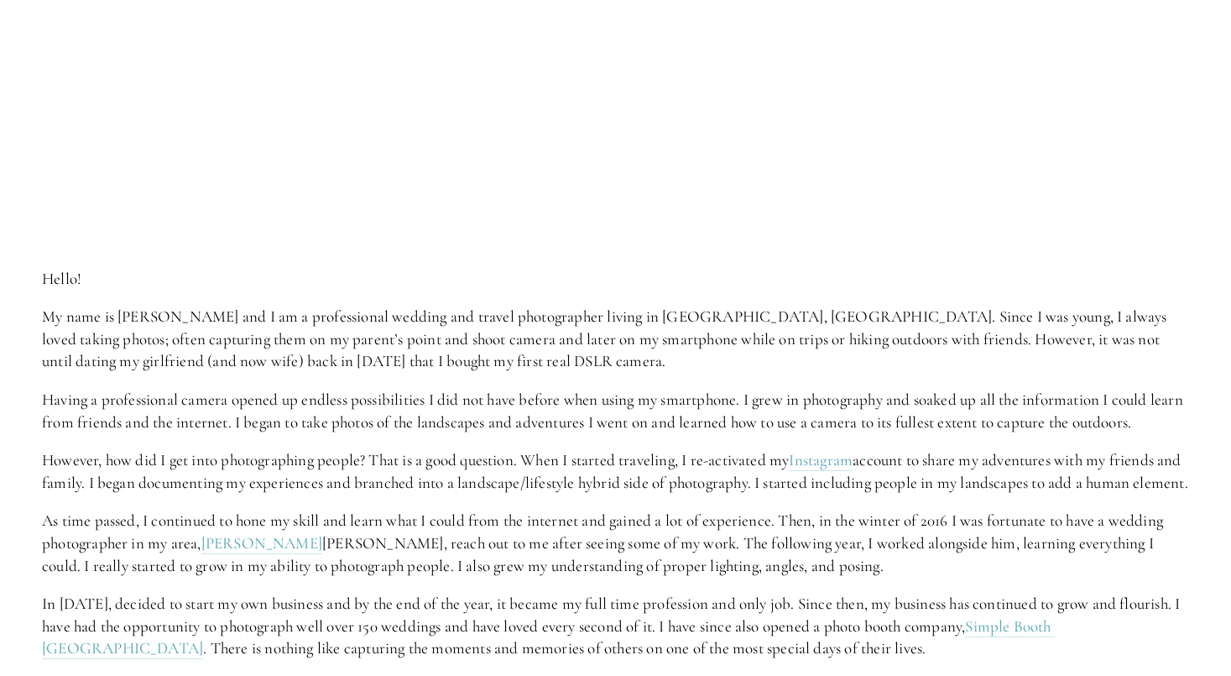
scroll to position [0, 0]
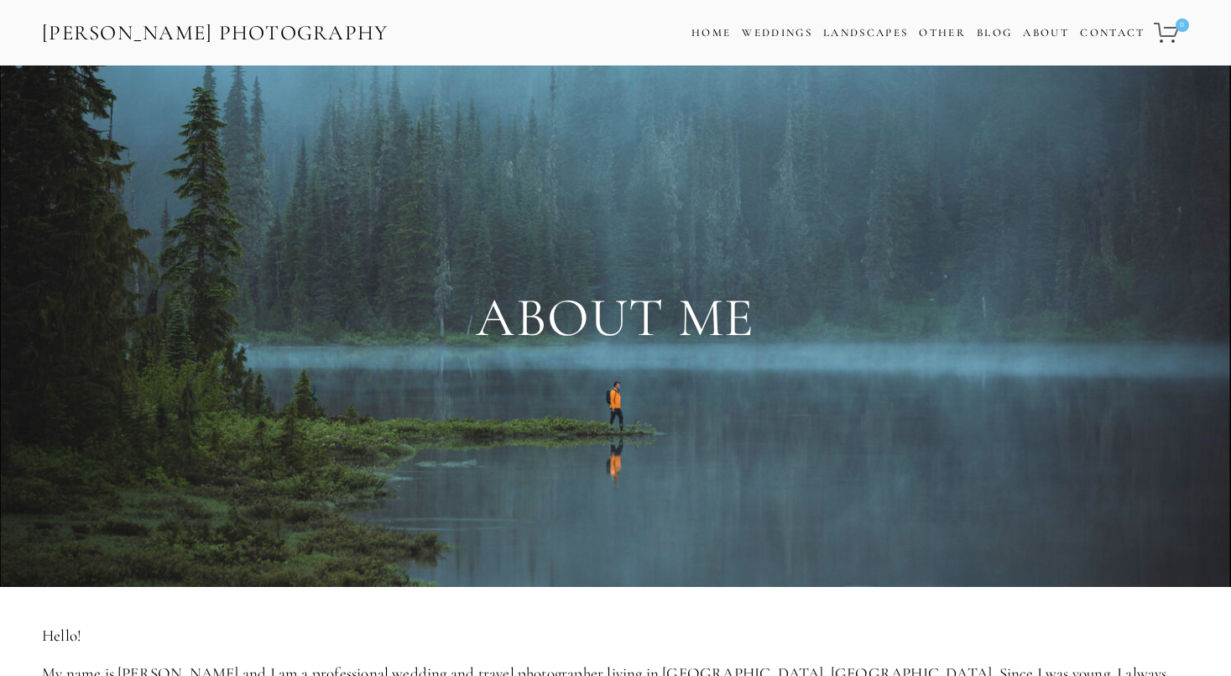
click at [97, 27] on link "[PERSON_NAME] Photography" at bounding box center [215, 33] width 350 height 38
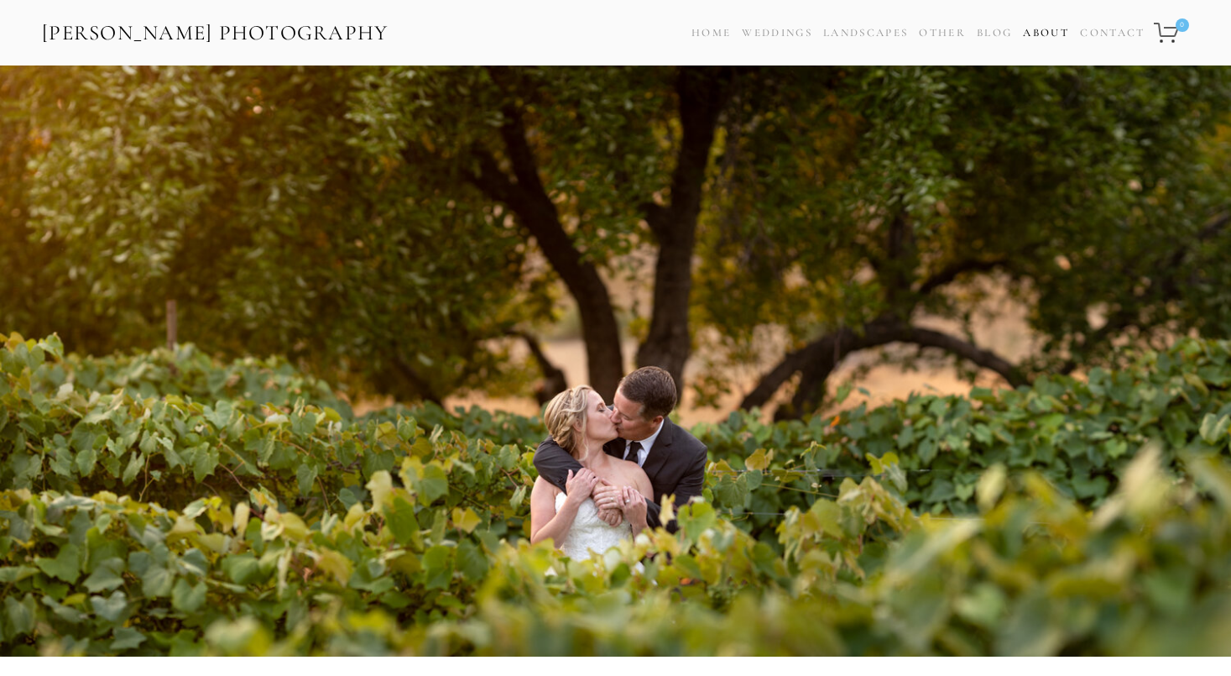
click at [1047, 30] on link "About" at bounding box center [1046, 33] width 46 height 24
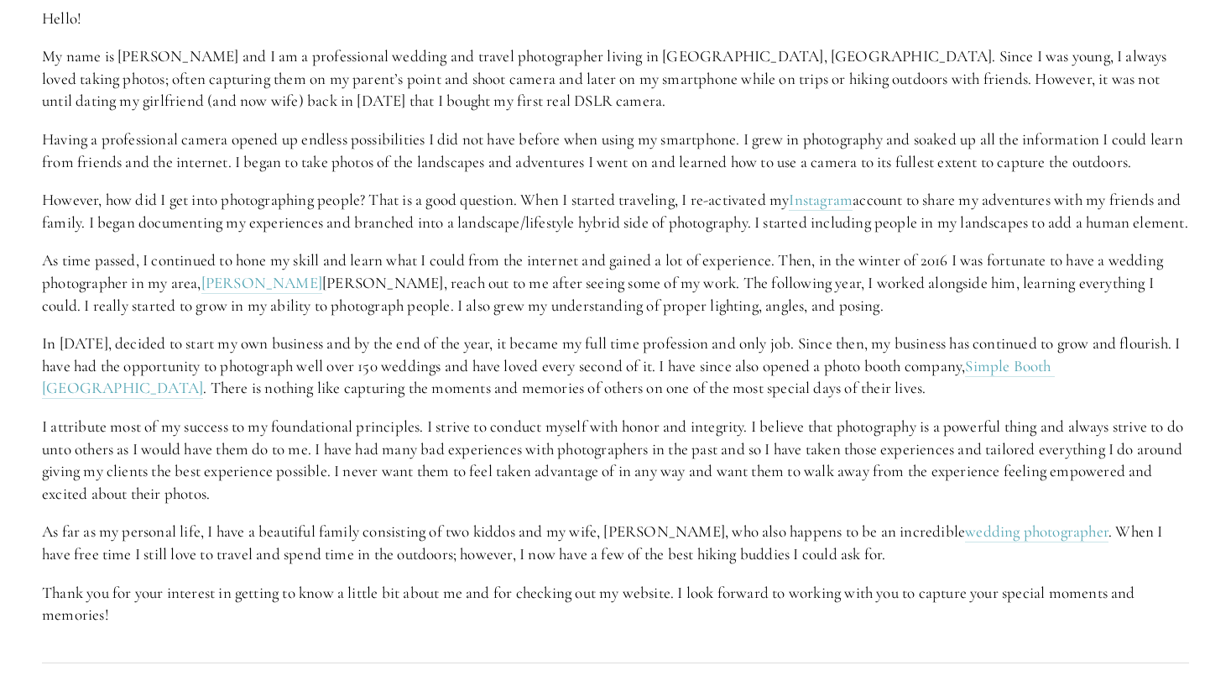
scroll to position [588, 0]
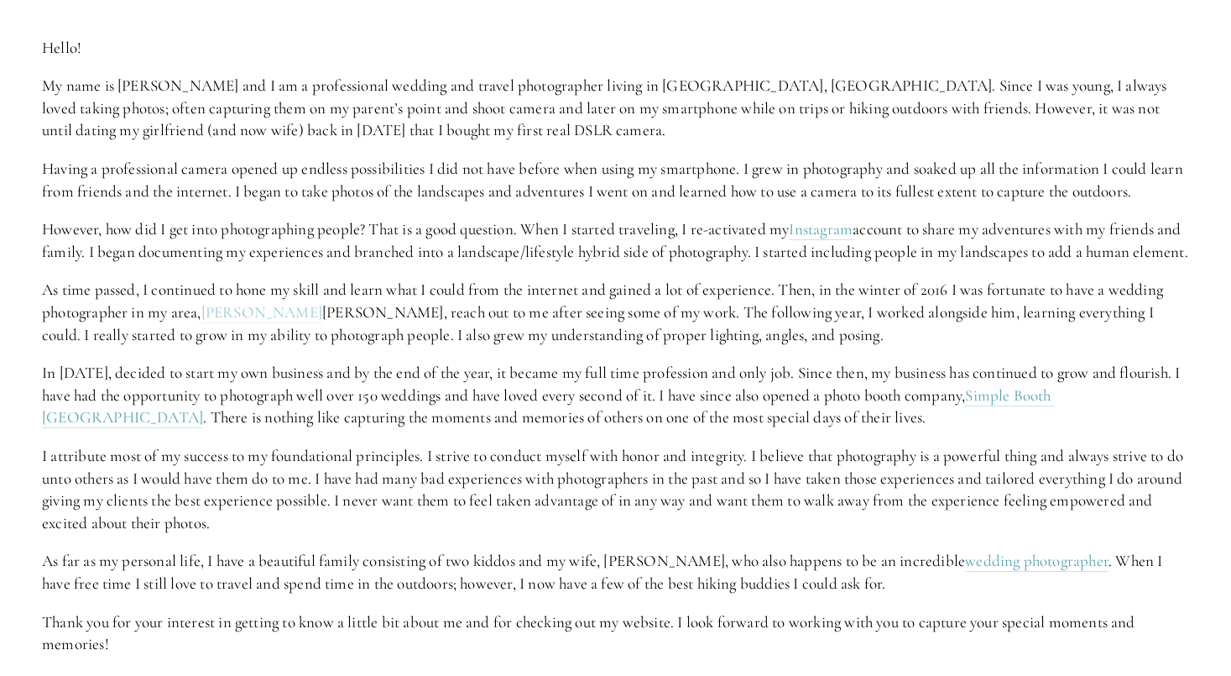
click at [233, 323] on link "[PERSON_NAME]" at bounding box center [261, 312] width 121 height 21
